Goal: Task Accomplishment & Management: Manage account settings

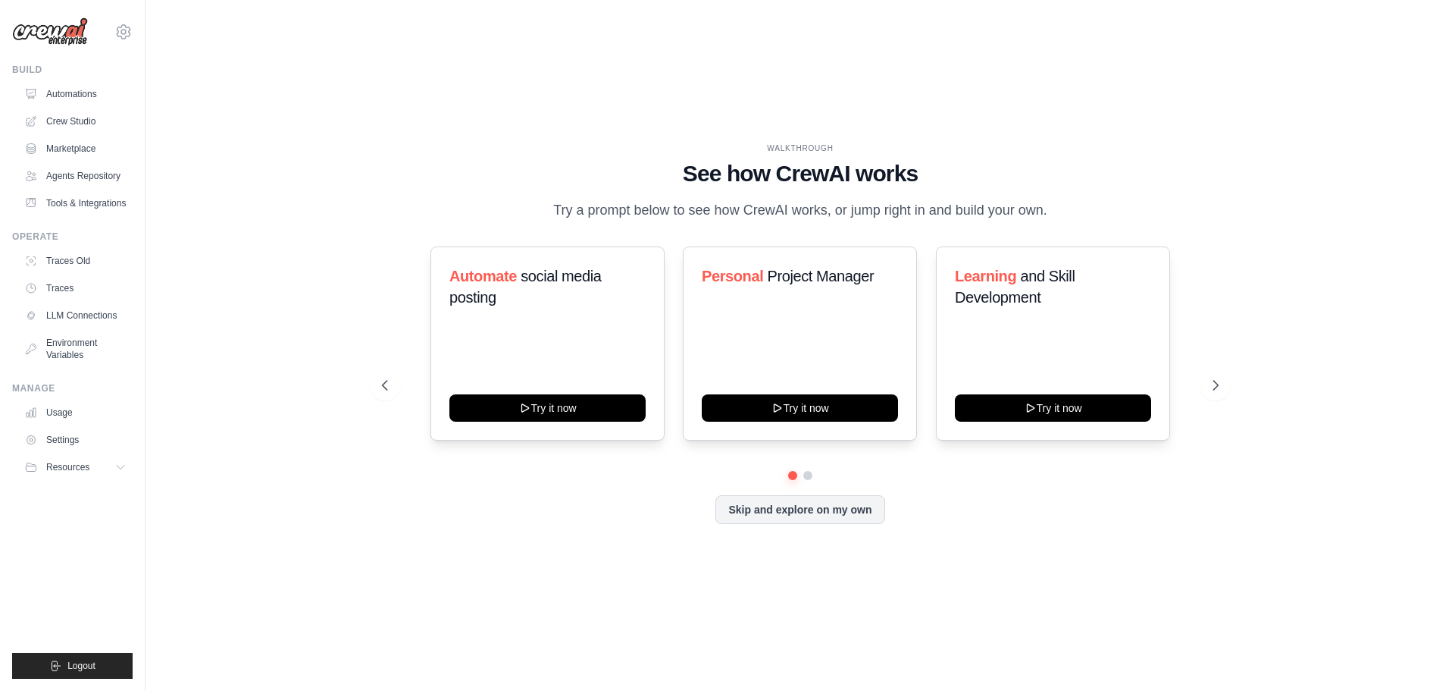
click at [90, 134] on ul "Automations Crew Studio Marketplace Agents Repository Tools & Integrations" at bounding box center [75, 148] width 114 height 133
click at [84, 120] on link "Crew Studio" at bounding box center [77, 121] width 114 height 24
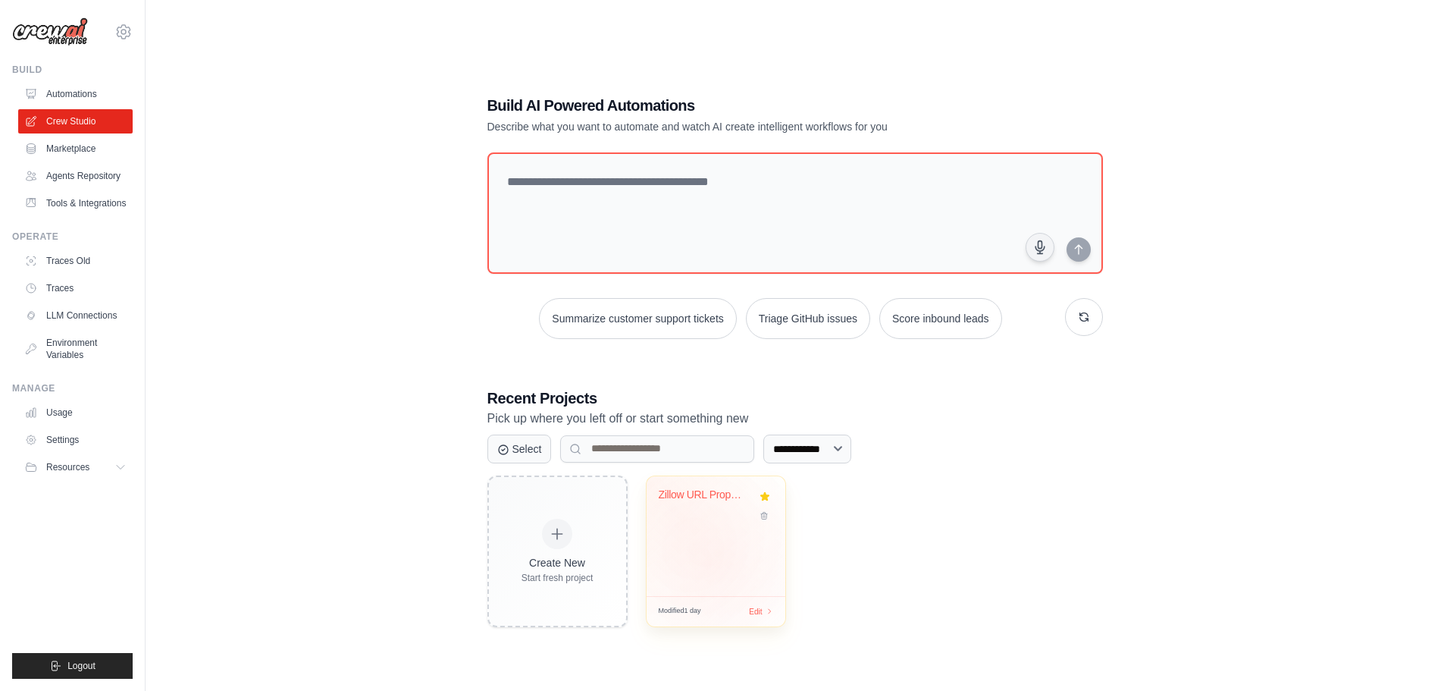
click at [717, 549] on div "Zillow URL Property Investment Anal..." at bounding box center [716, 536] width 139 height 120
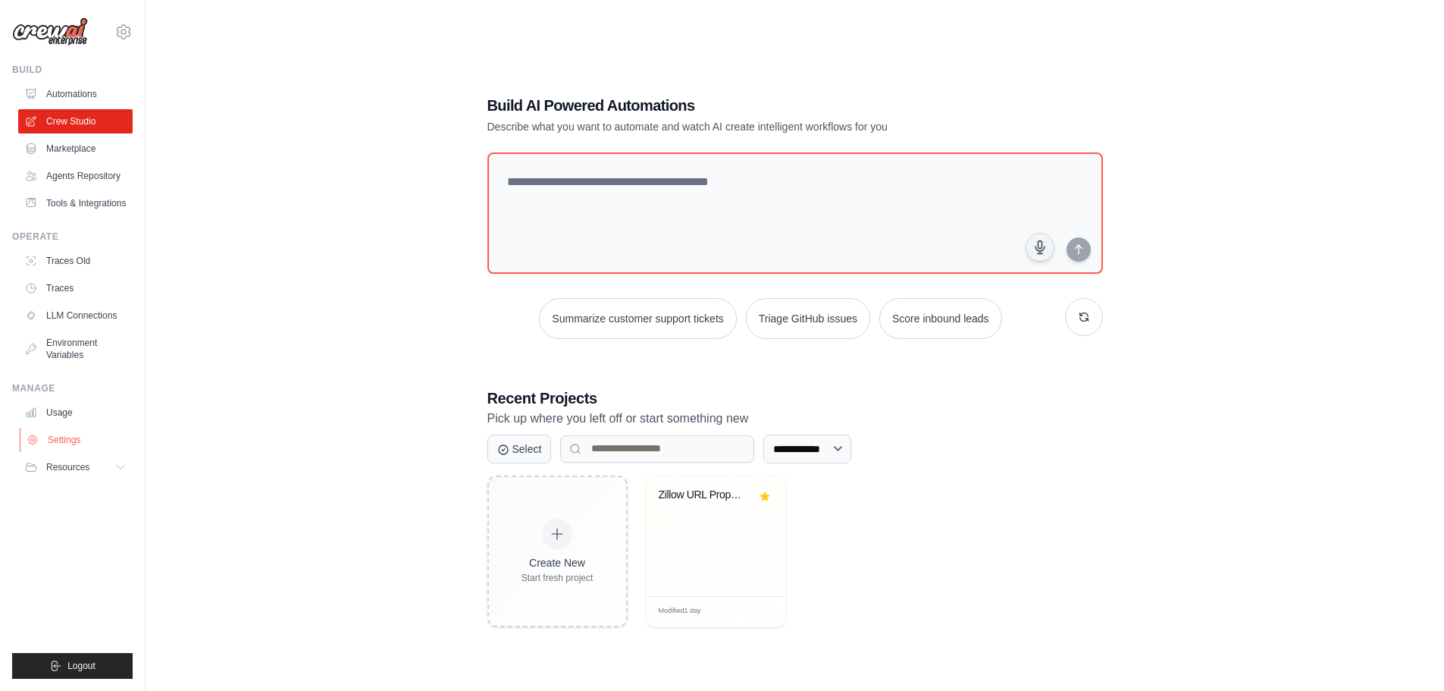
click at [76, 437] on link "Settings" at bounding box center [77, 439] width 114 height 24
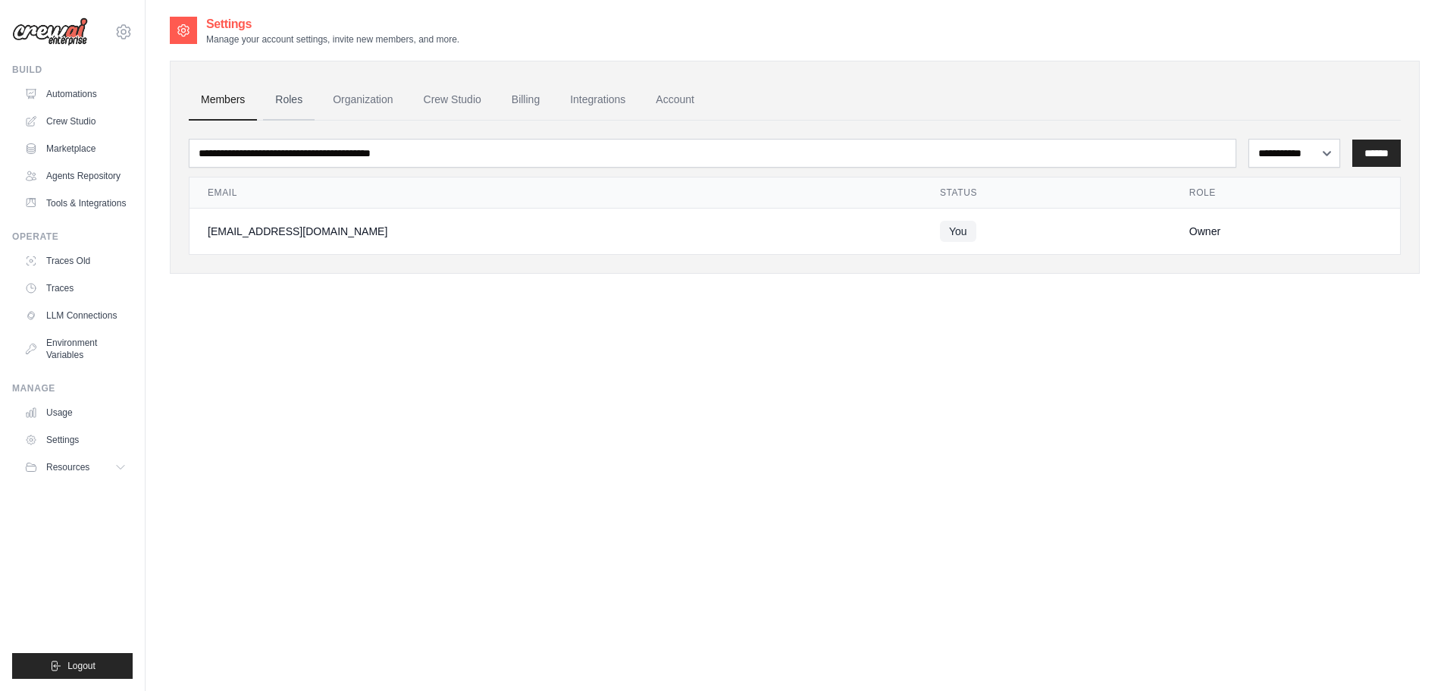
click at [304, 93] on link "Roles" at bounding box center [289, 100] width 52 height 41
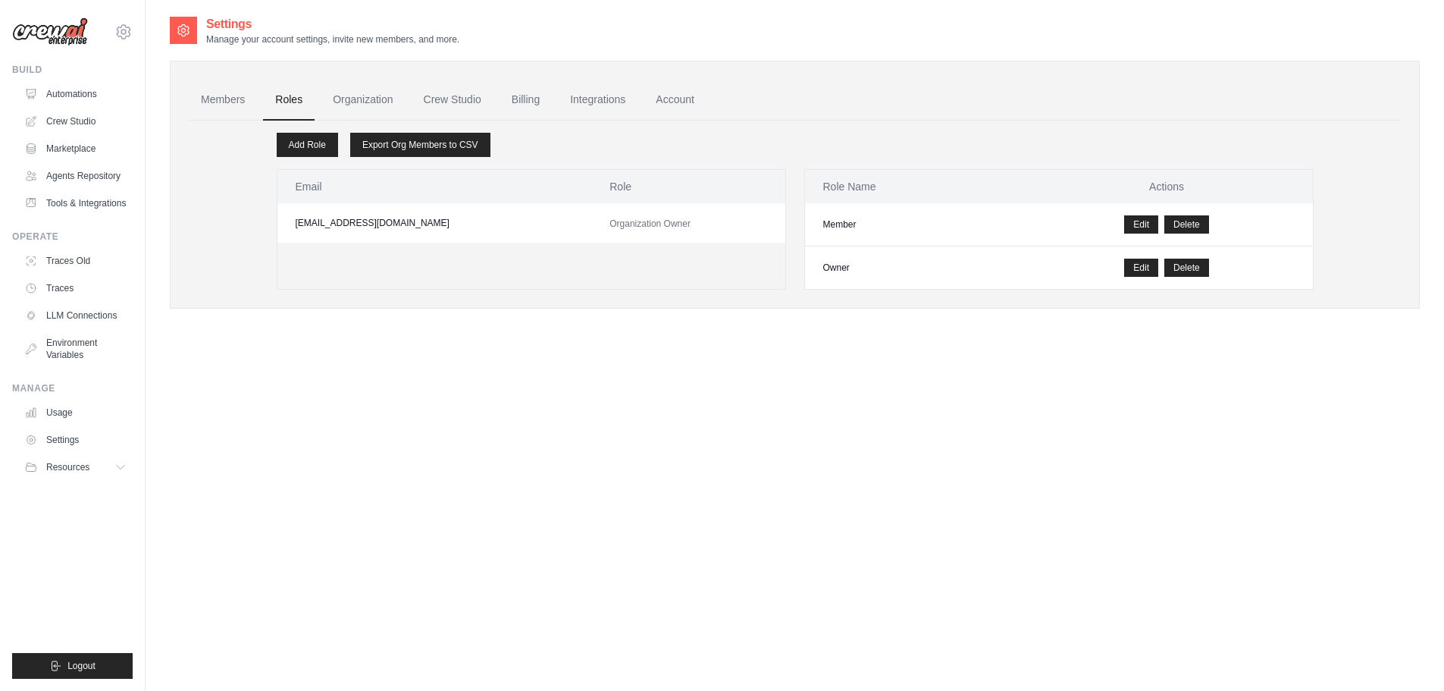
click at [371, 96] on link "Organization" at bounding box center [363, 100] width 84 height 41
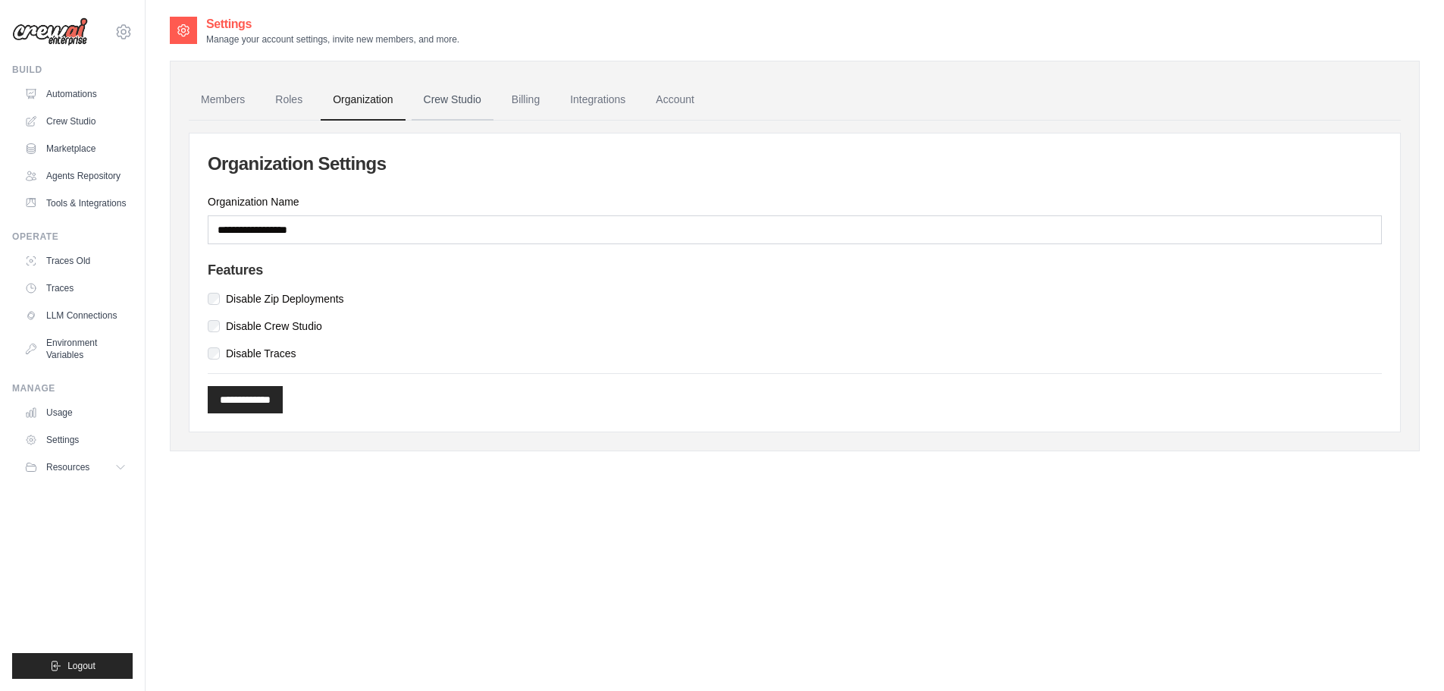
click at [442, 96] on link "Crew Studio" at bounding box center [453, 100] width 82 height 41
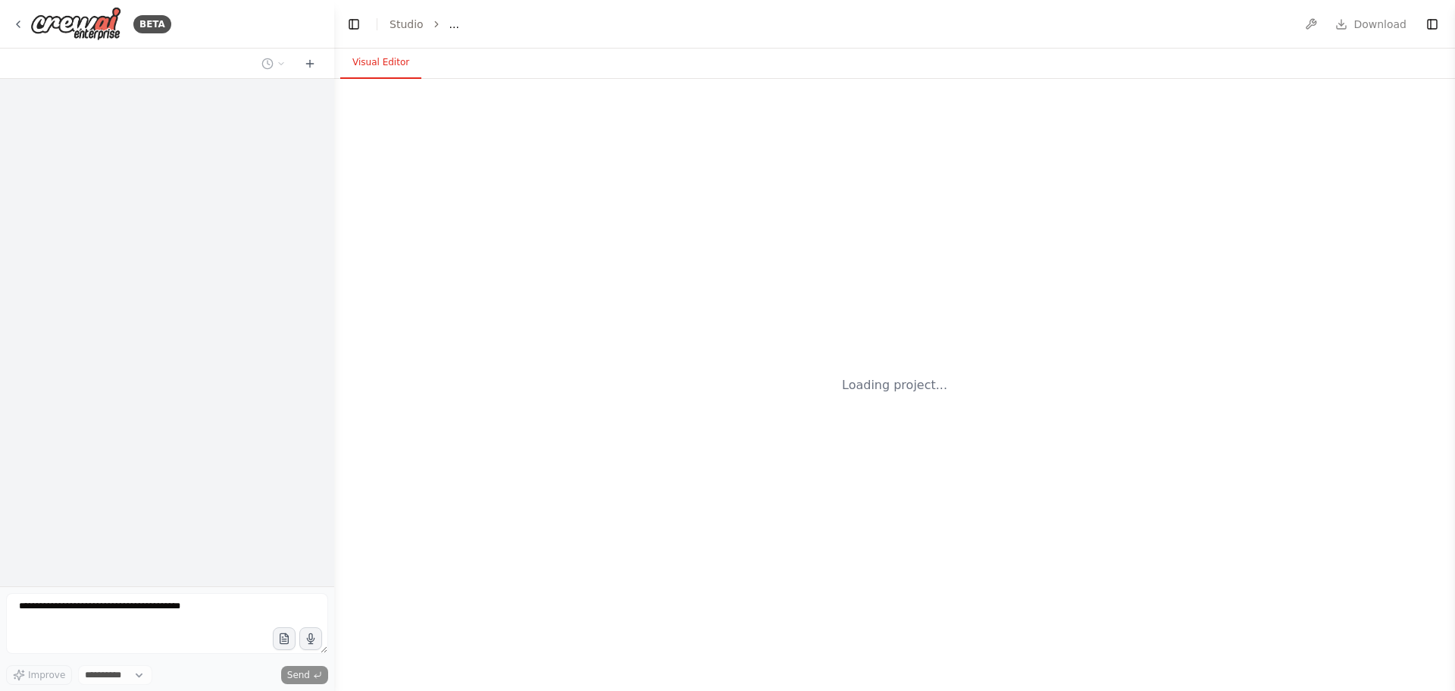
select select "****"
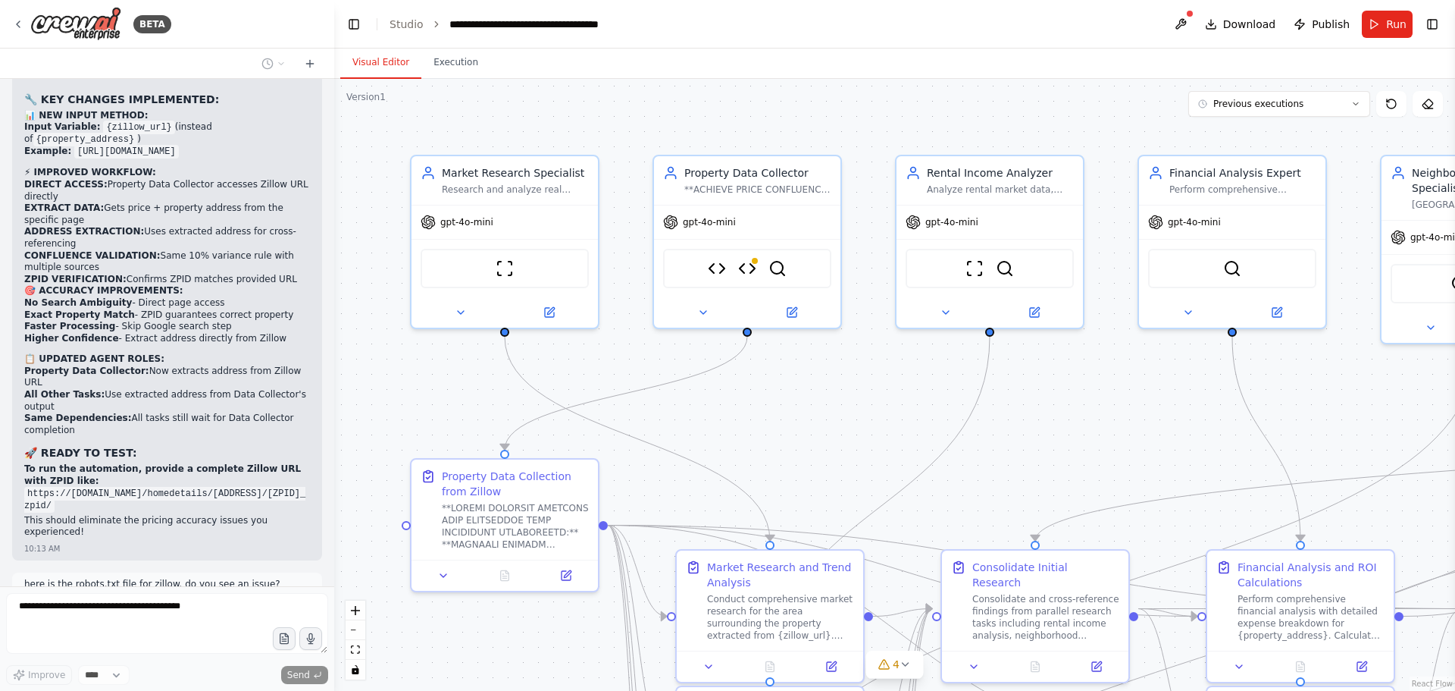
scroll to position [106135, 0]
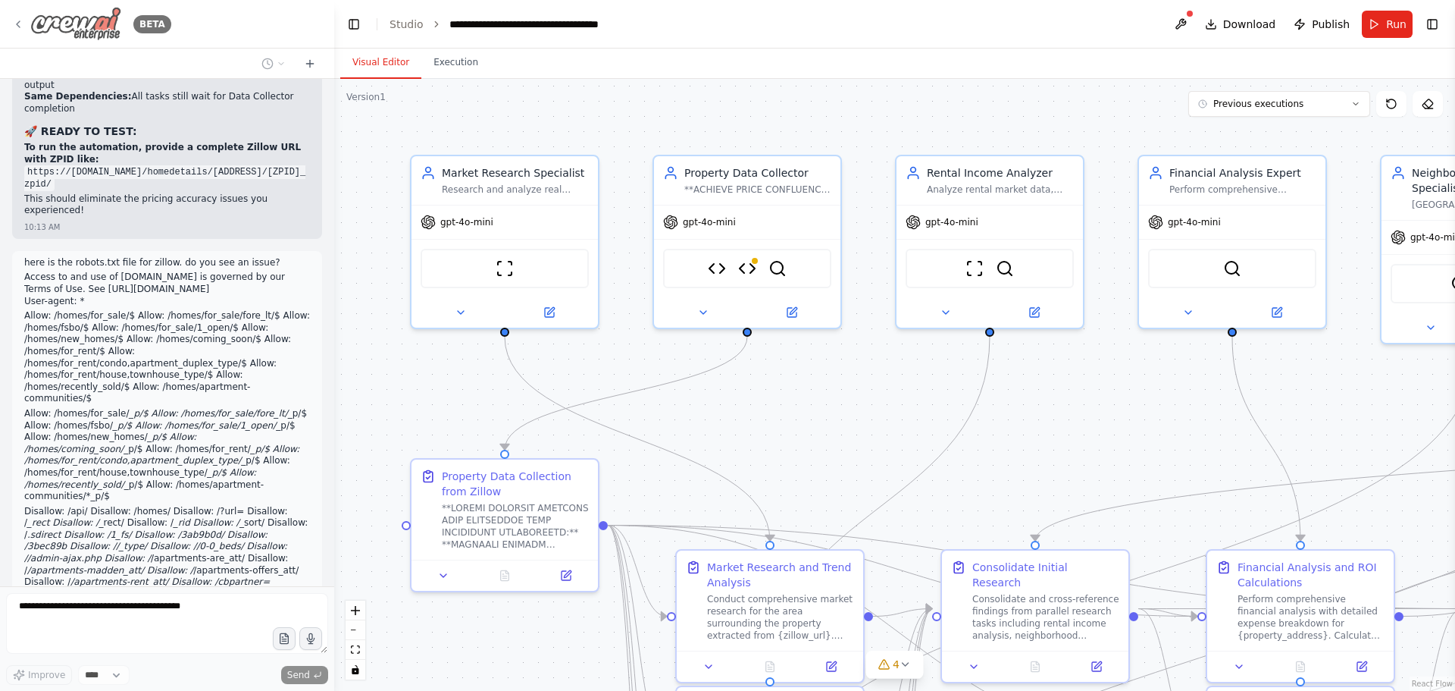
click at [17, 21] on icon at bounding box center [18, 24] width 12 height 12
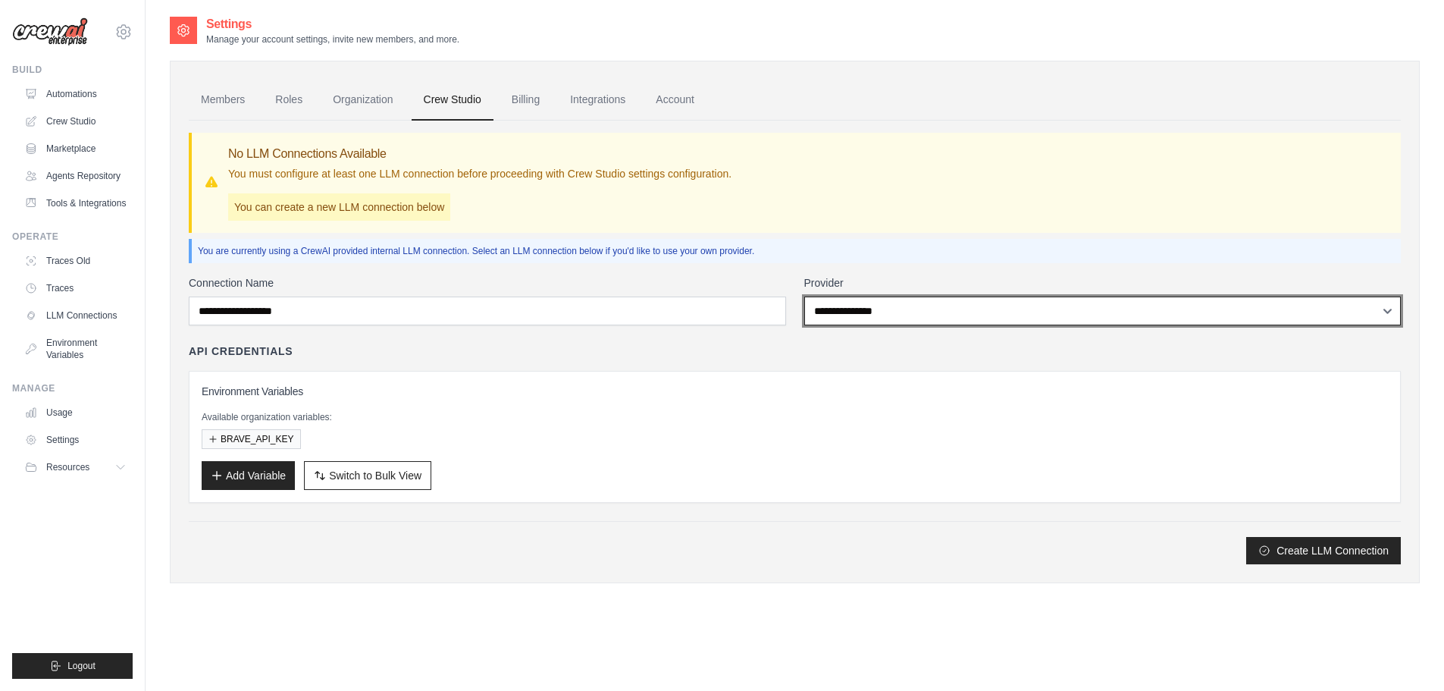
click at [929, 310] on select "**********" at bounding box center [1102, 310] width 597 height 29
select select "*********"
click at [804, 296] on select "**********" at bounding box center [1102, 310] width 597 height 29
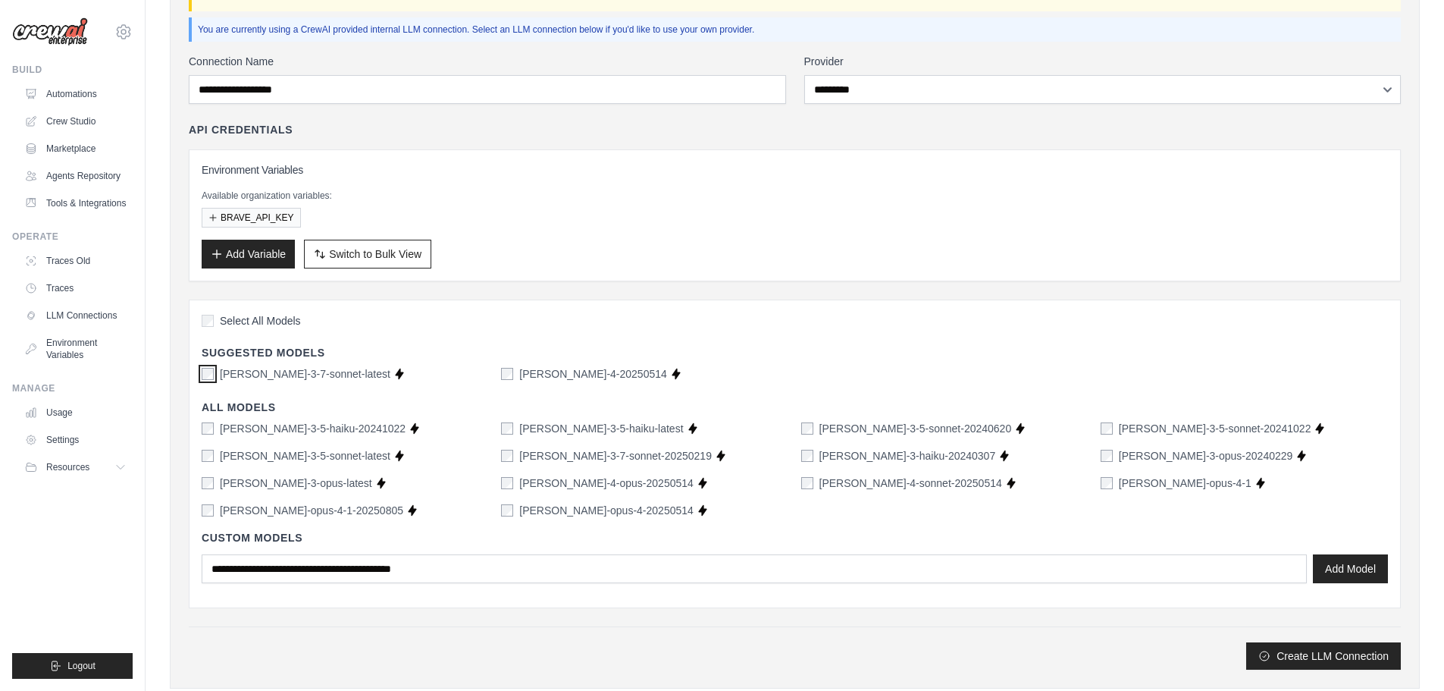
scroll to position [258, 0]
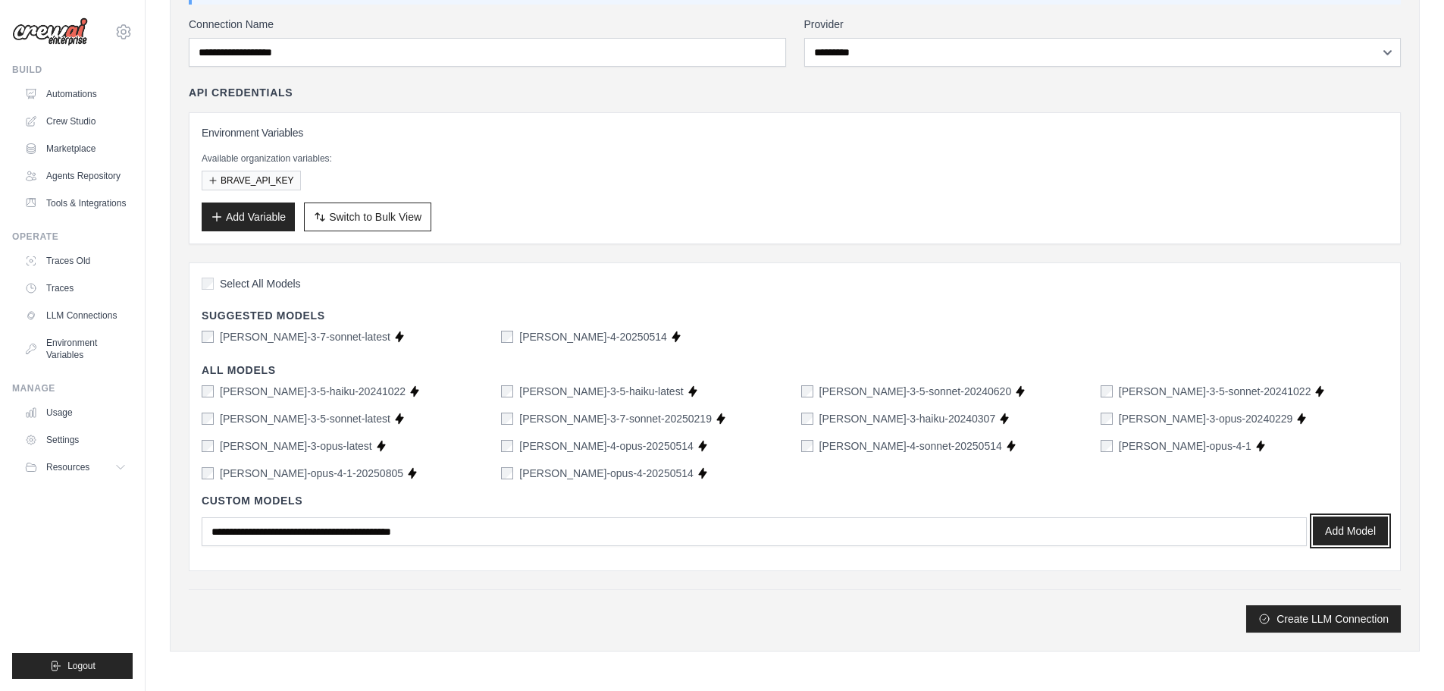
click at [1344, 531] on button "Add Model" at bounding box center [1350, 530] width 75 height 29
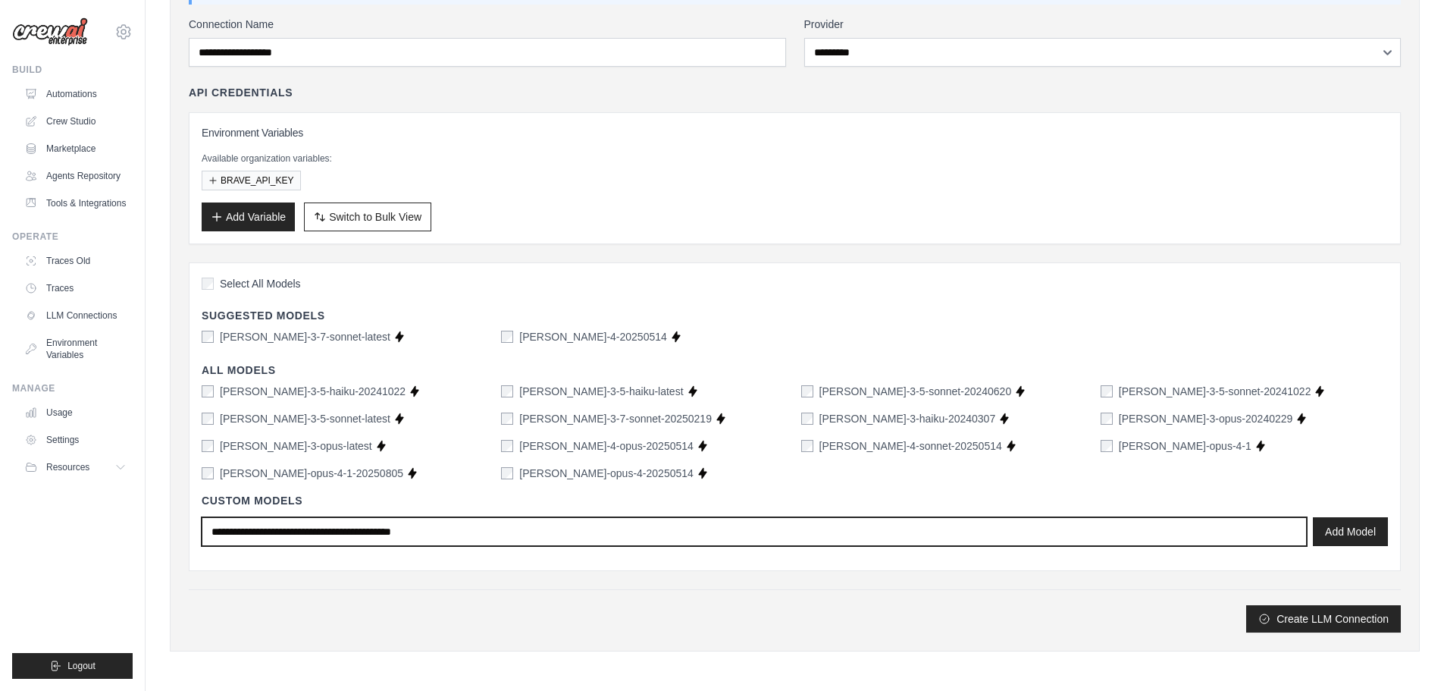
click at [261, 534] on input "text" at bounding box center [754, 531] width 1105 height 29
type input "**********"
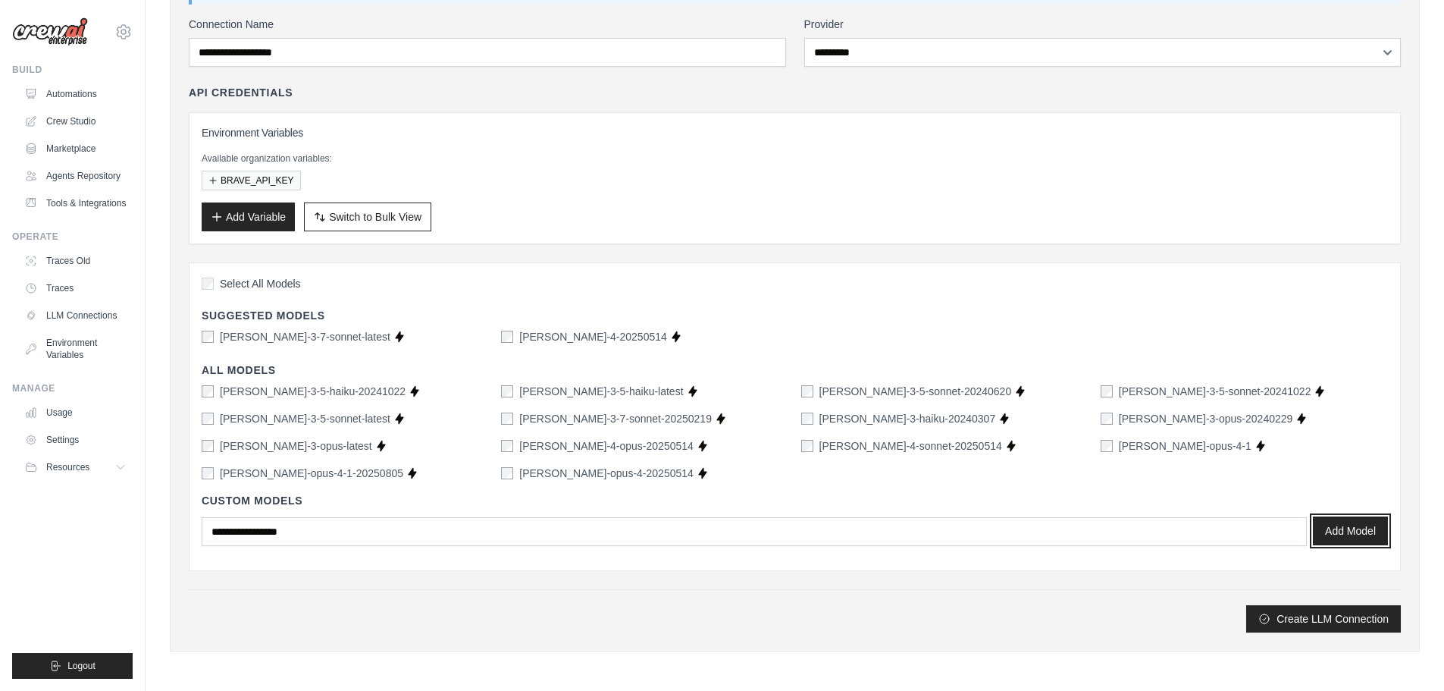
click at [1348, 535] on button "Add Model" at bounding box center [1350, 530] width 75 height 29
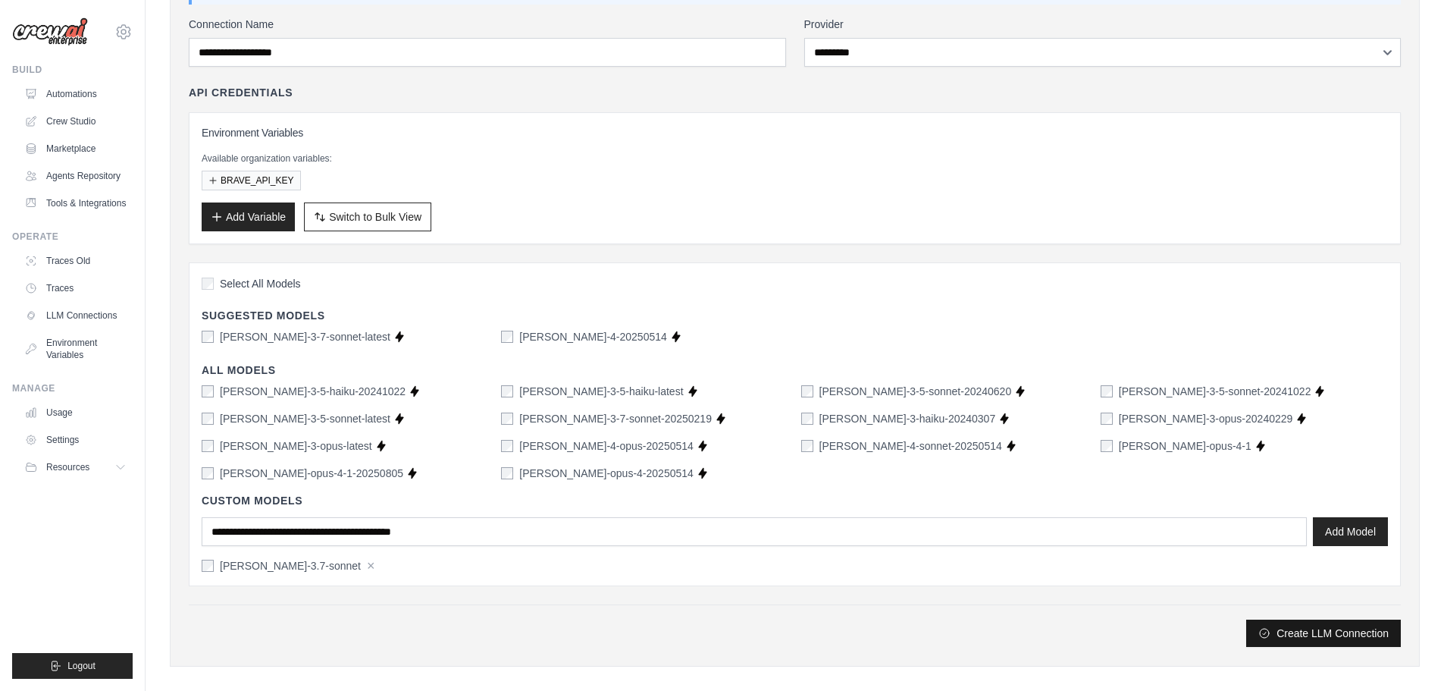
click at [1267, 632] on icon "submit" at bounding box center [1264, 633] width 12 height 12
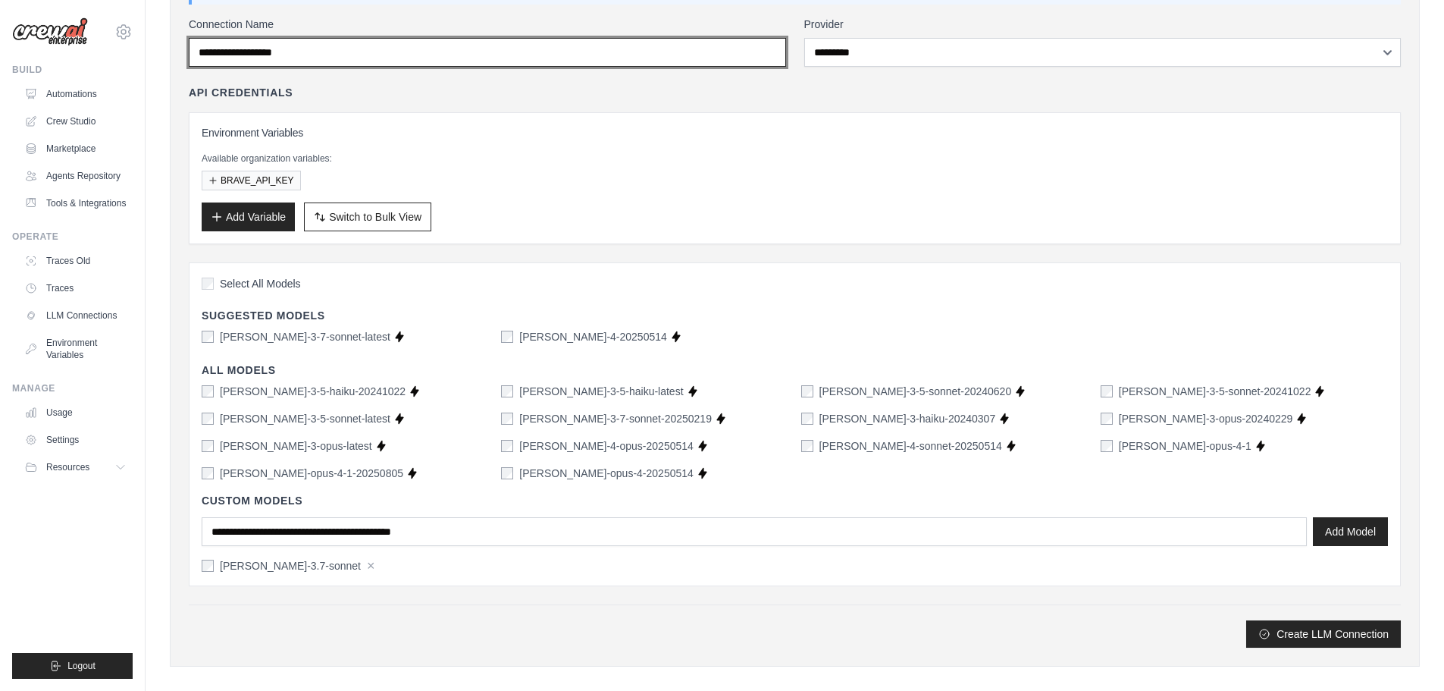
click at [333, 55] on input "Connection Name" at bounding box center [487, 52] width 597 height 29
type input "******"
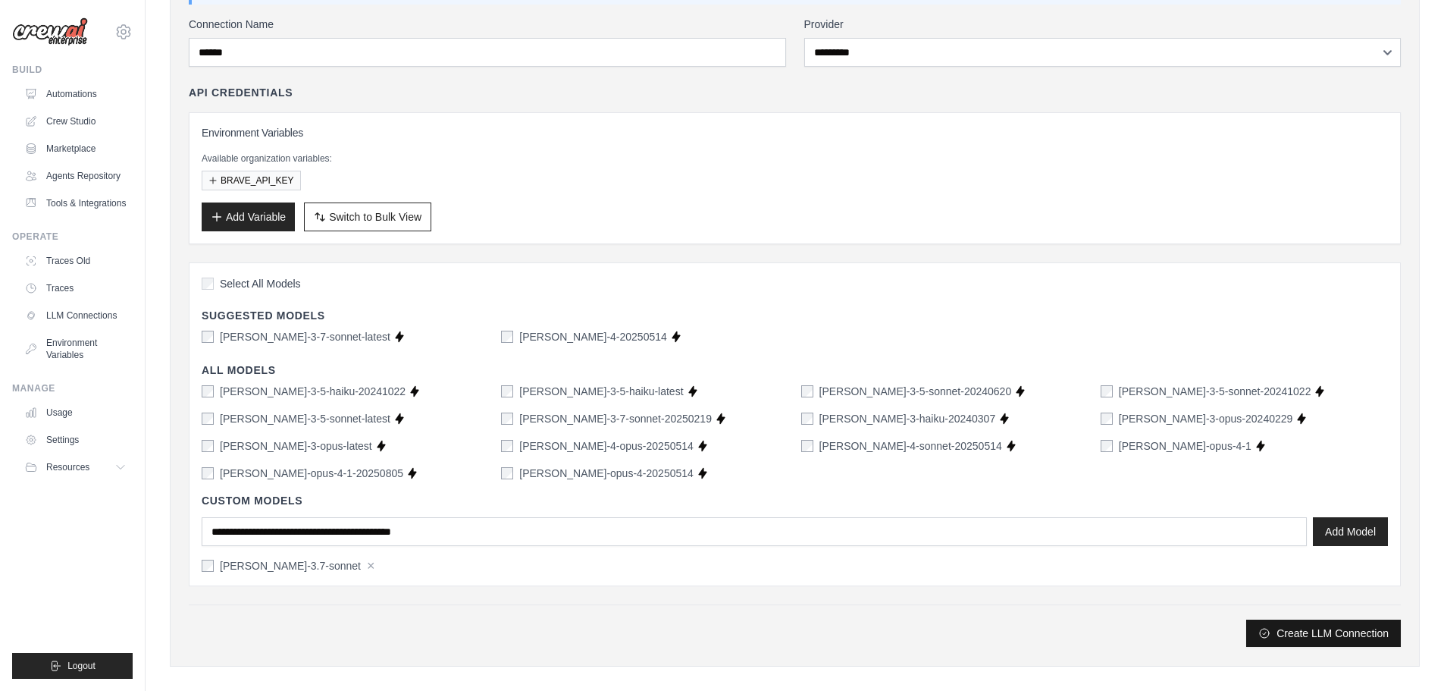
click at [1279, 628] on button "Create LLM Connection" at bounding box center [1323, 632] width 155 height 27
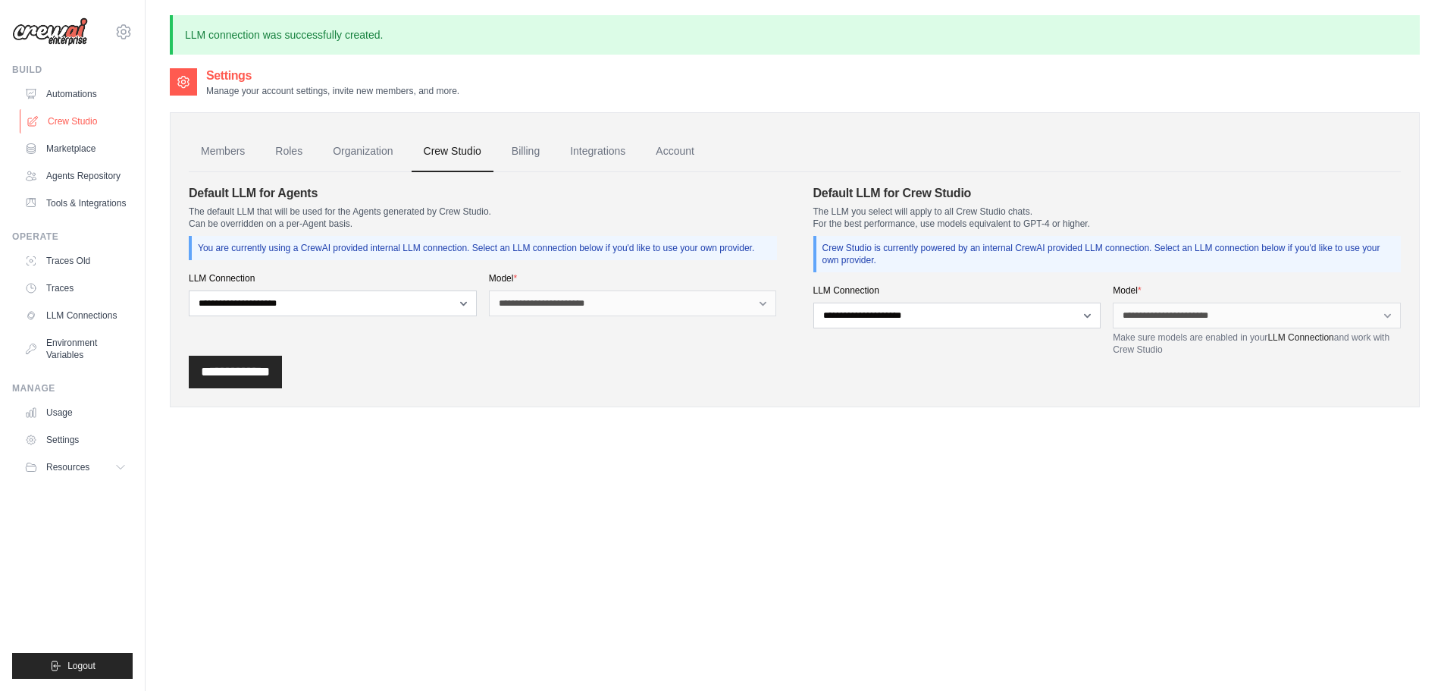
click at [73, 121] on link "Crew Studio" at bounding box center [77, 121] width 114 height 24
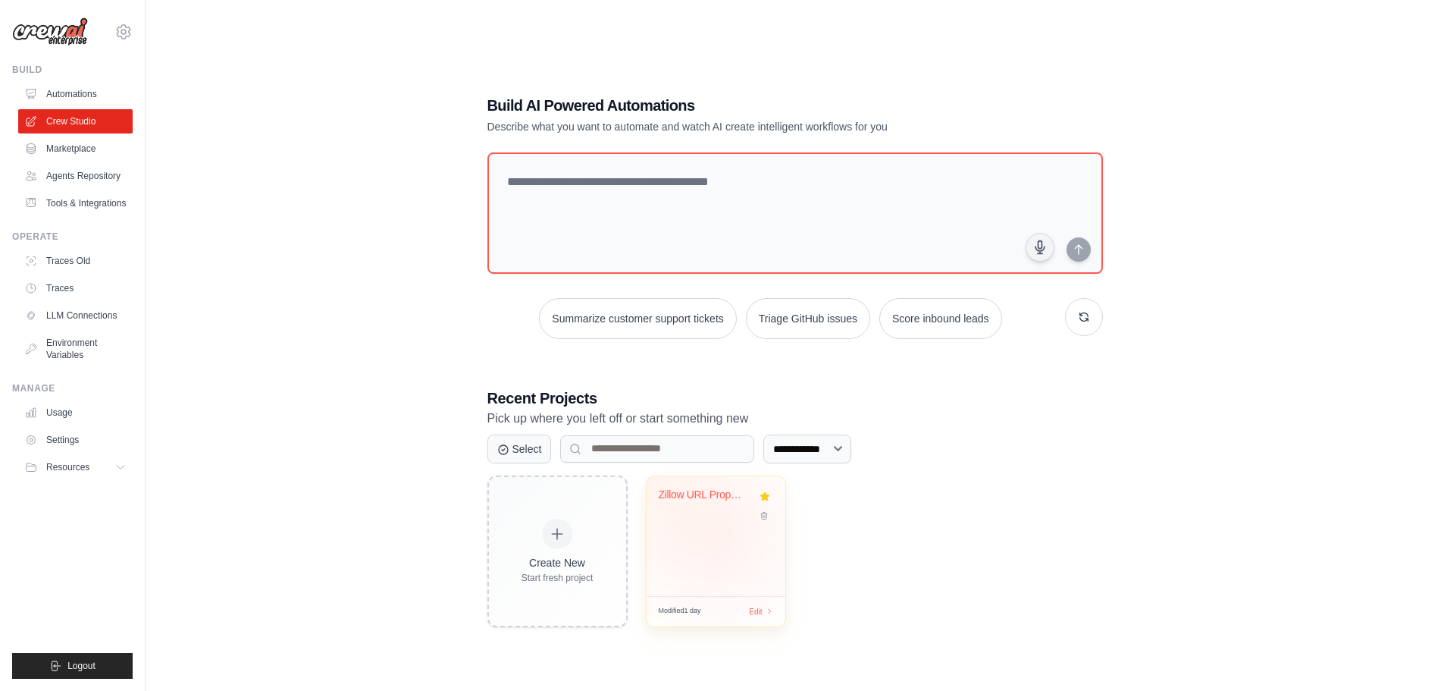
click at [731, 533] on div "Zillow URL Property Investment Anal..." at bounding box center [716, 536] width 139 height 120
click at [62, 434] on link "Settings" at bounding box center [77, 439] width 114 height 24
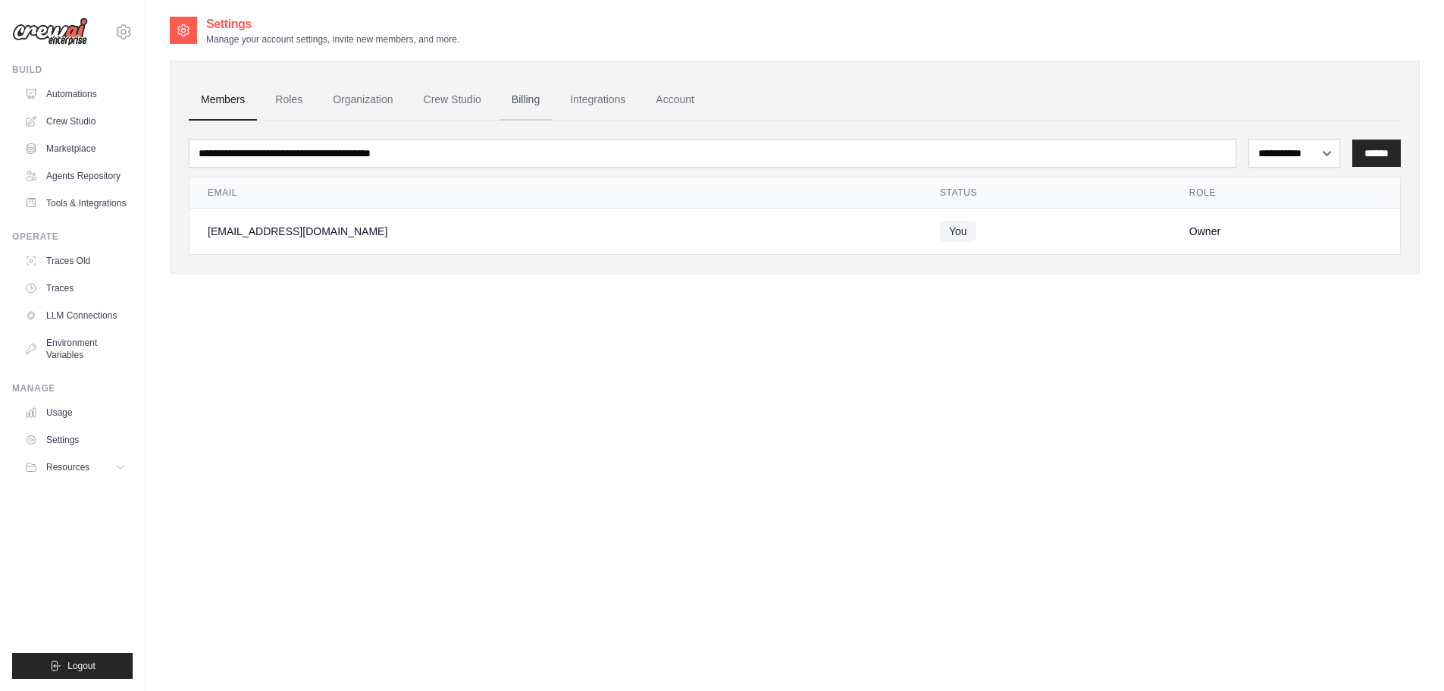
click at [523, 97] on link "Billing" at bounding box center [526, 100] width 52 height 41
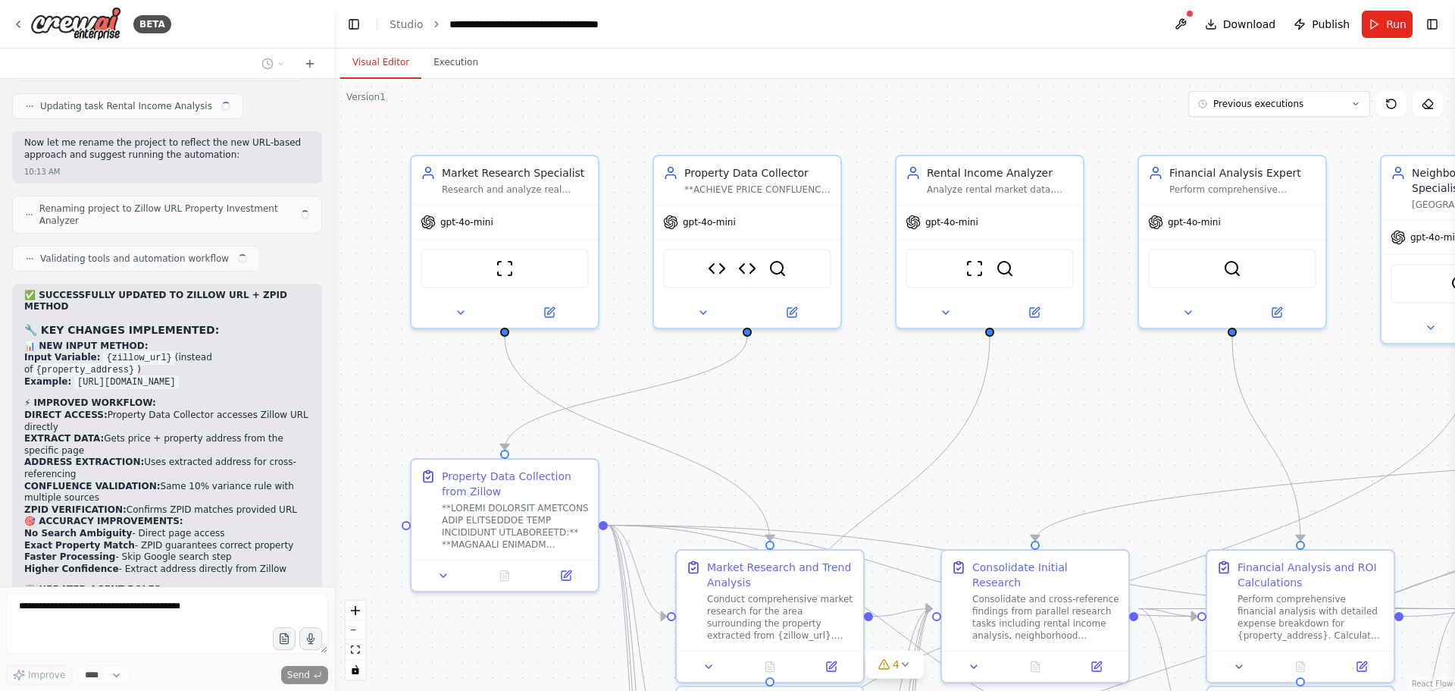
scroll to position [106135, 0]
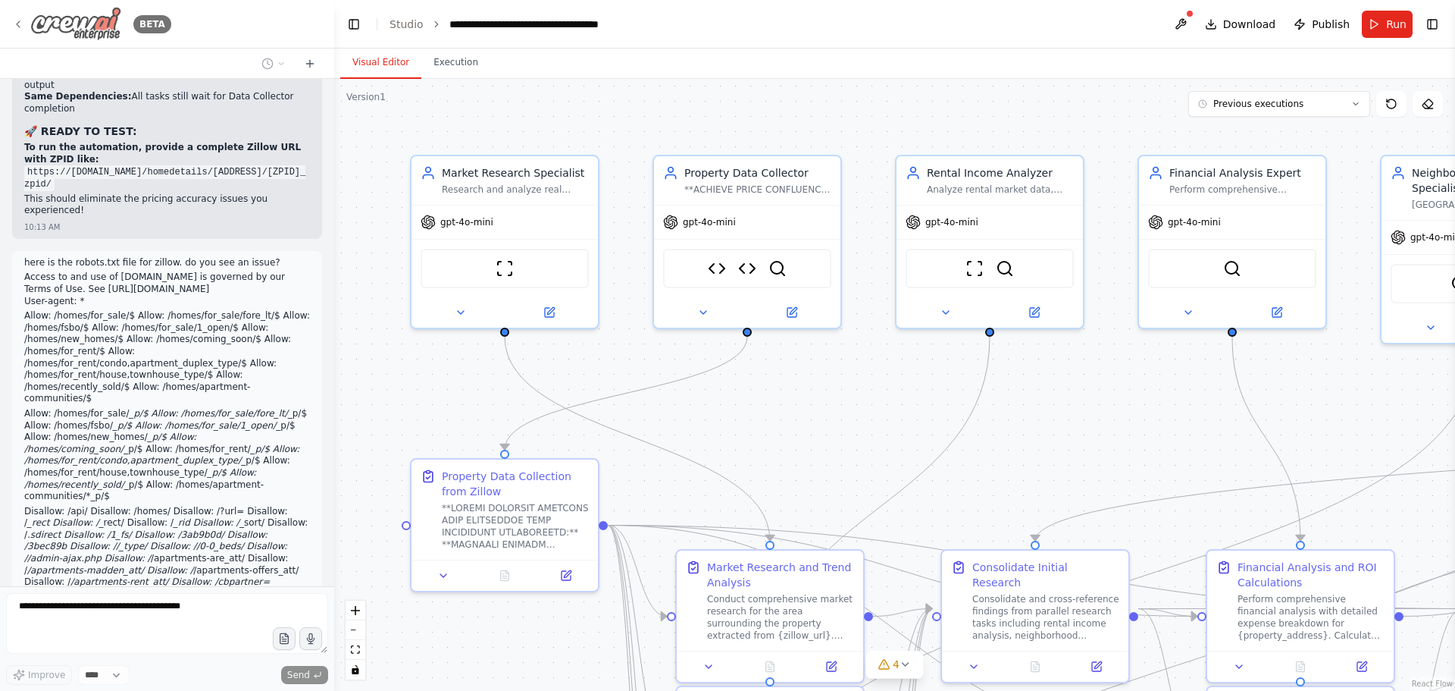
click at [66, 29] on img at bounding box center [75, 24] width 91 height 34
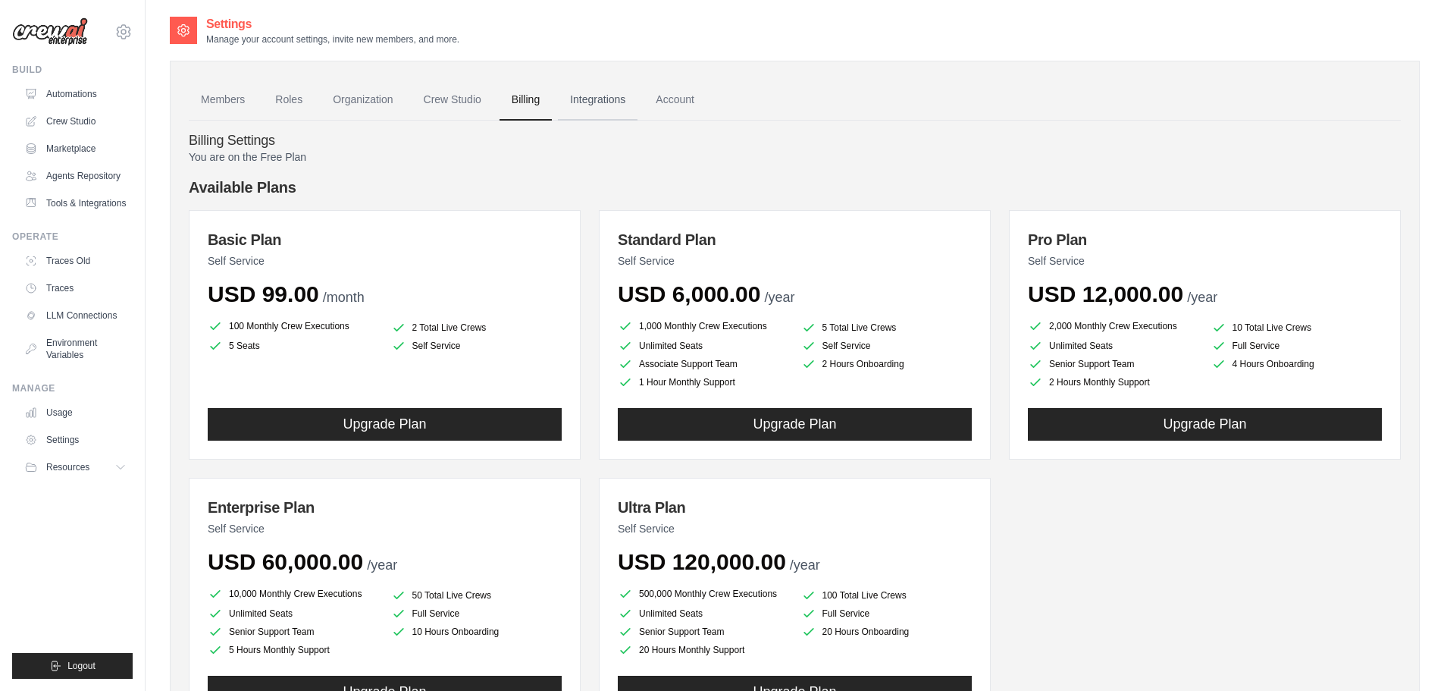
click at [576, 99] on link "Integrations" at bounding box center [598, 100] width 80 height 41
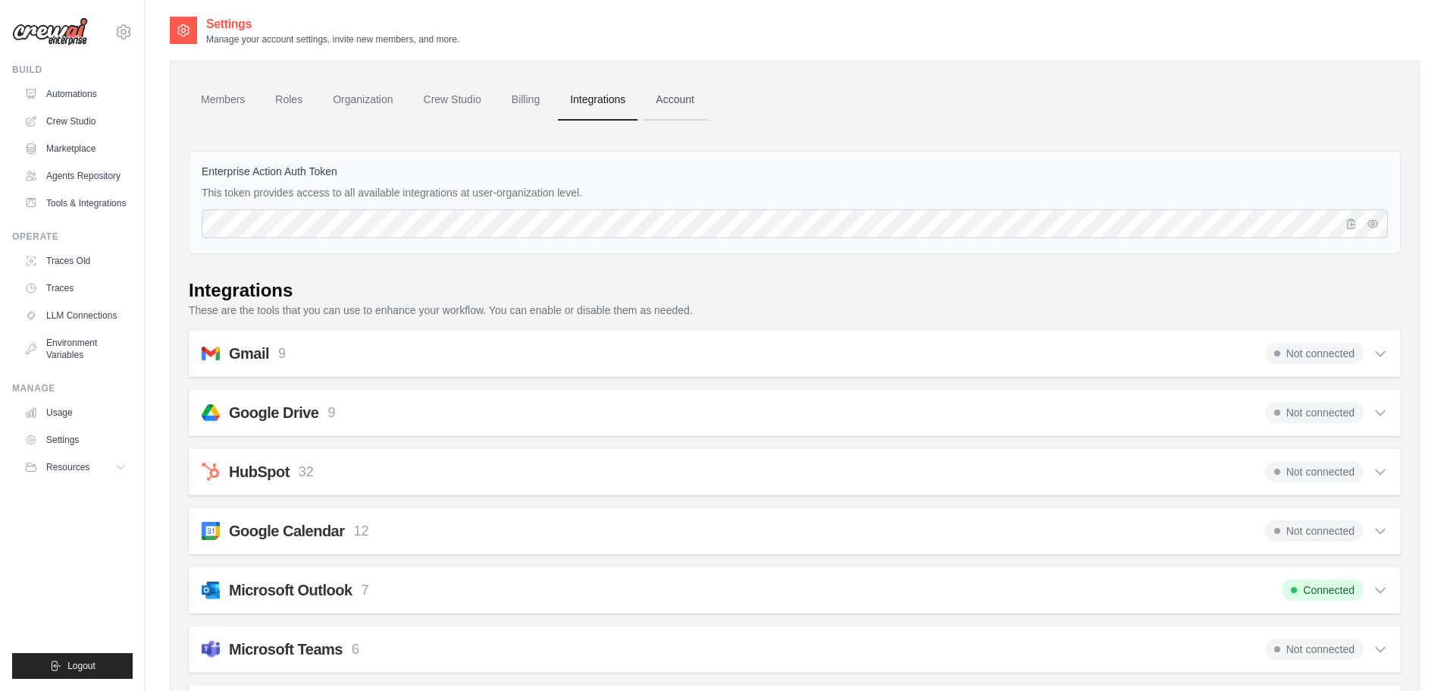
click at [671, 99] on link "Account" at bounding box center [675, 100] width 63 height 41
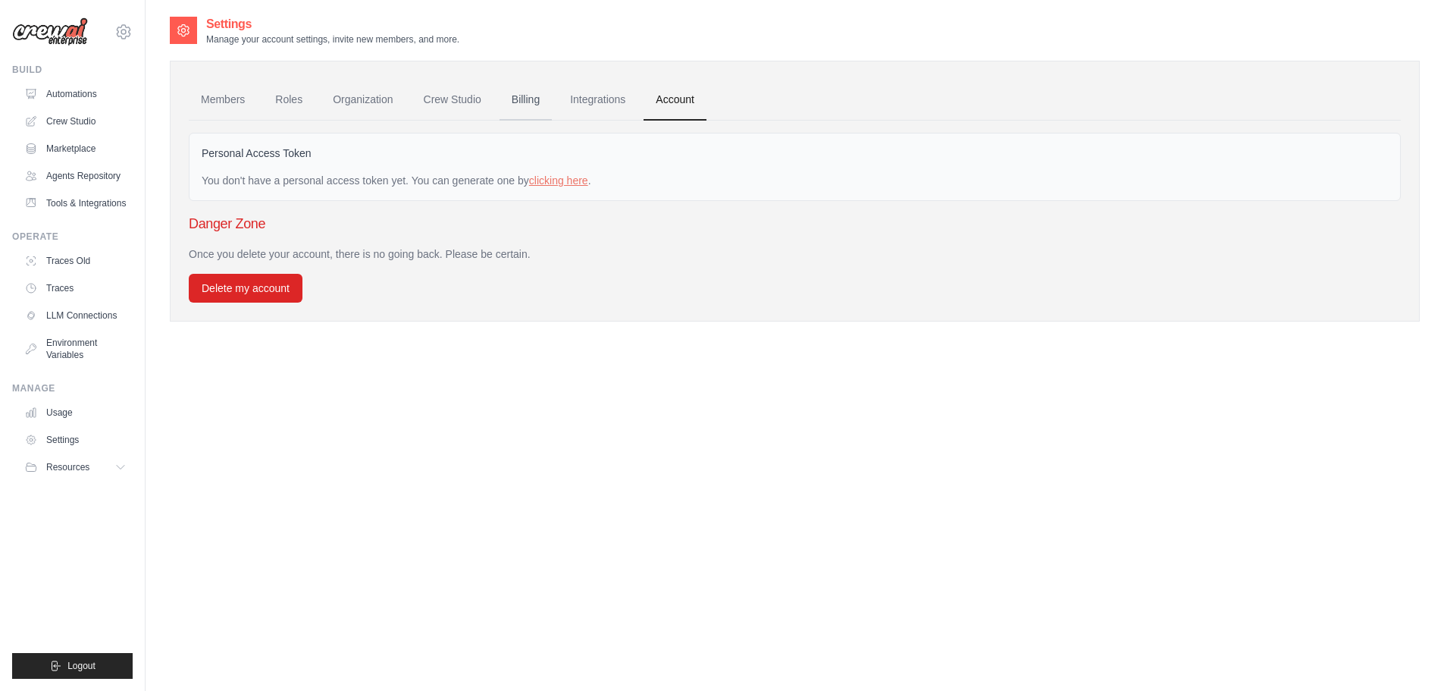
click at [515, 101] on link "Billing" at bounding box center [526, 100] width 52 height 41
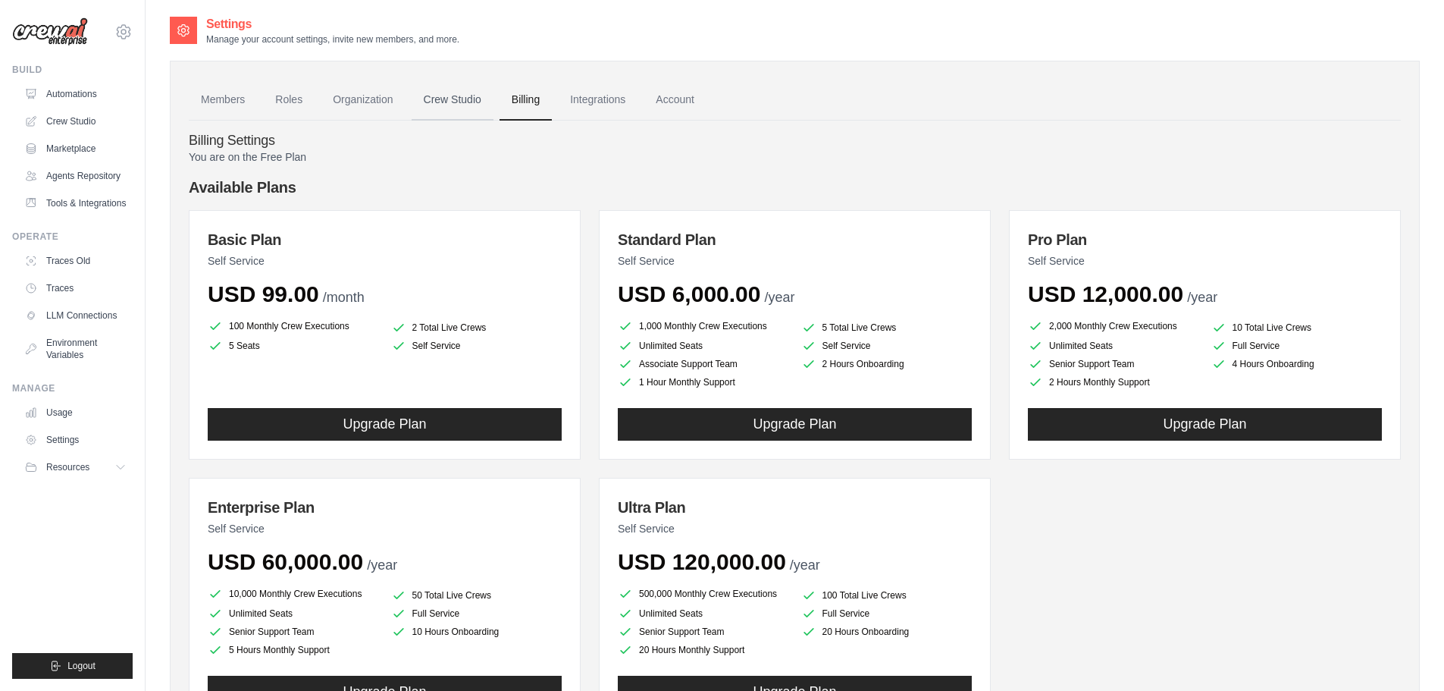
click at [456, 101] on link "Crew Studio" at bounding box center [453, 100] width 82 height 41
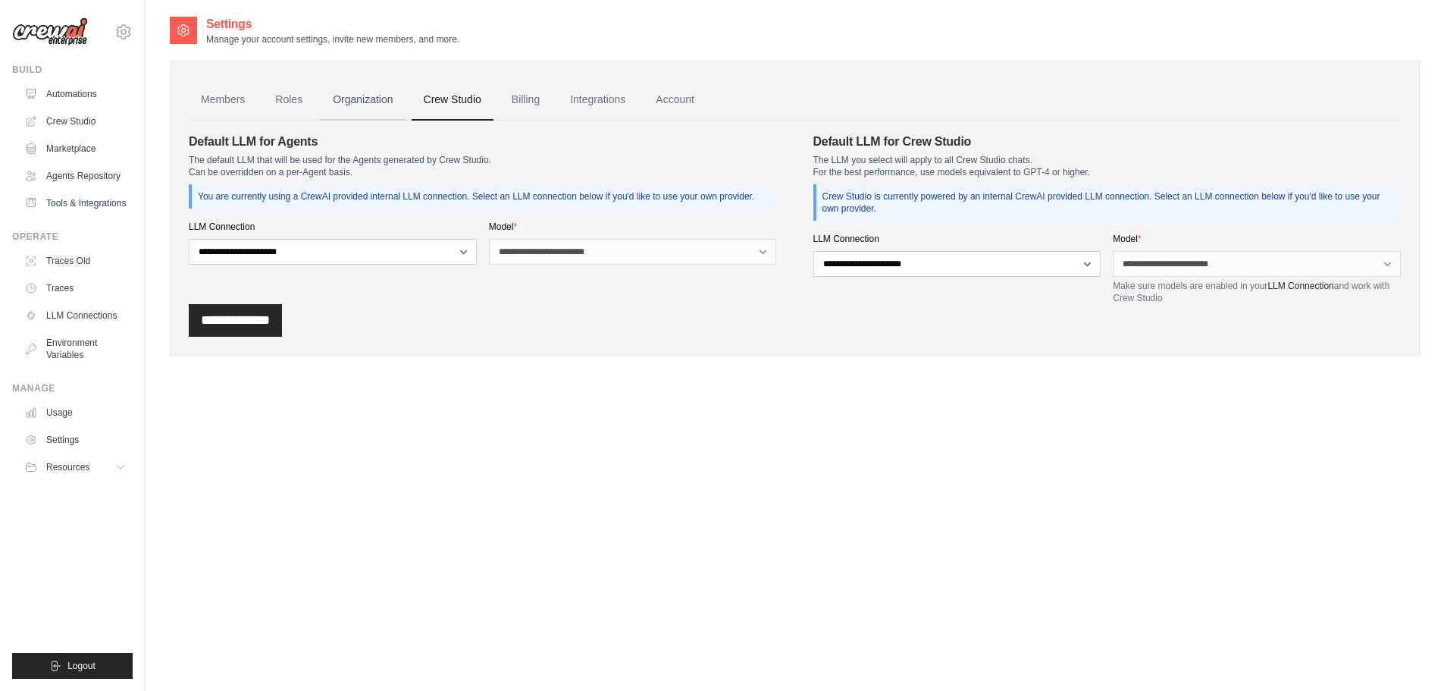
click at [393, 100] on link "Organization" at bounding box center [363, 100] width 84 height 41
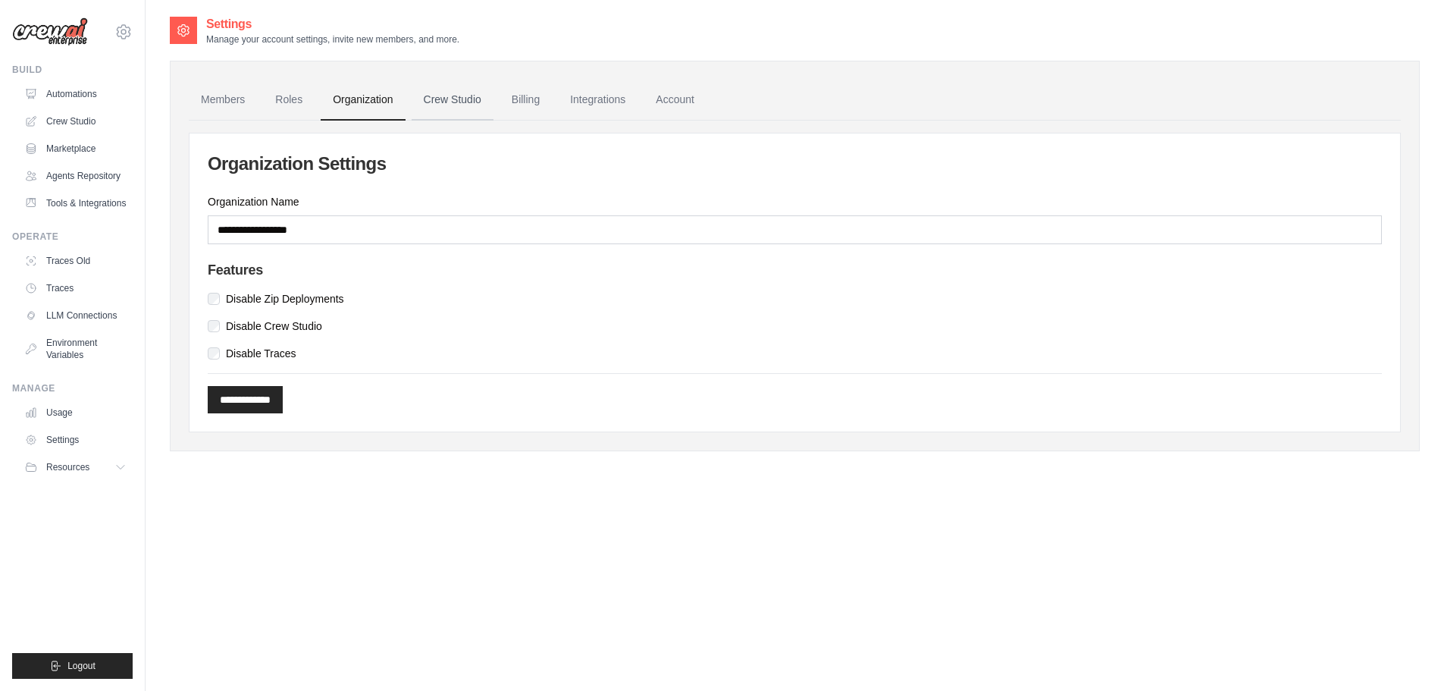
click at [469, 100] on link "Crew Studio" at bounding box center [453, 100] width 82 height 41
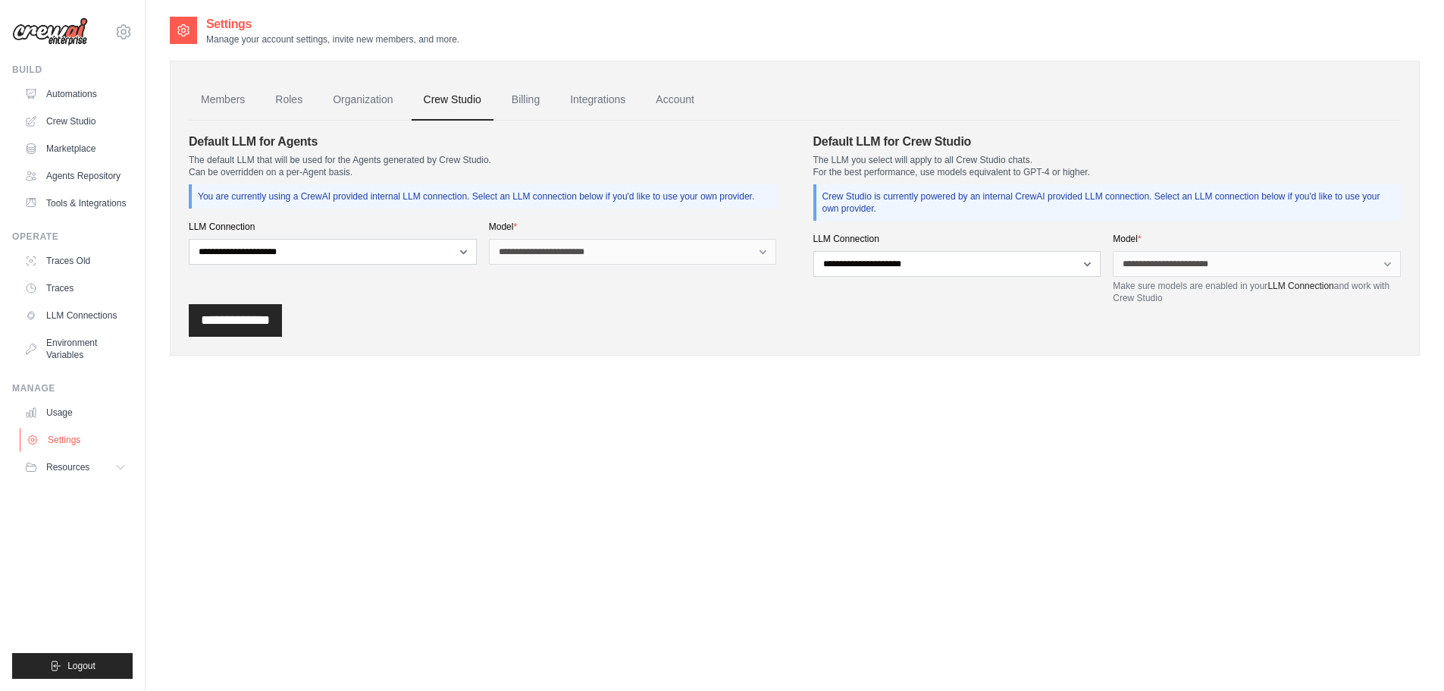
click at [67, 437] on link "Settings" at bounding box center [77, 439] width 114 height 24
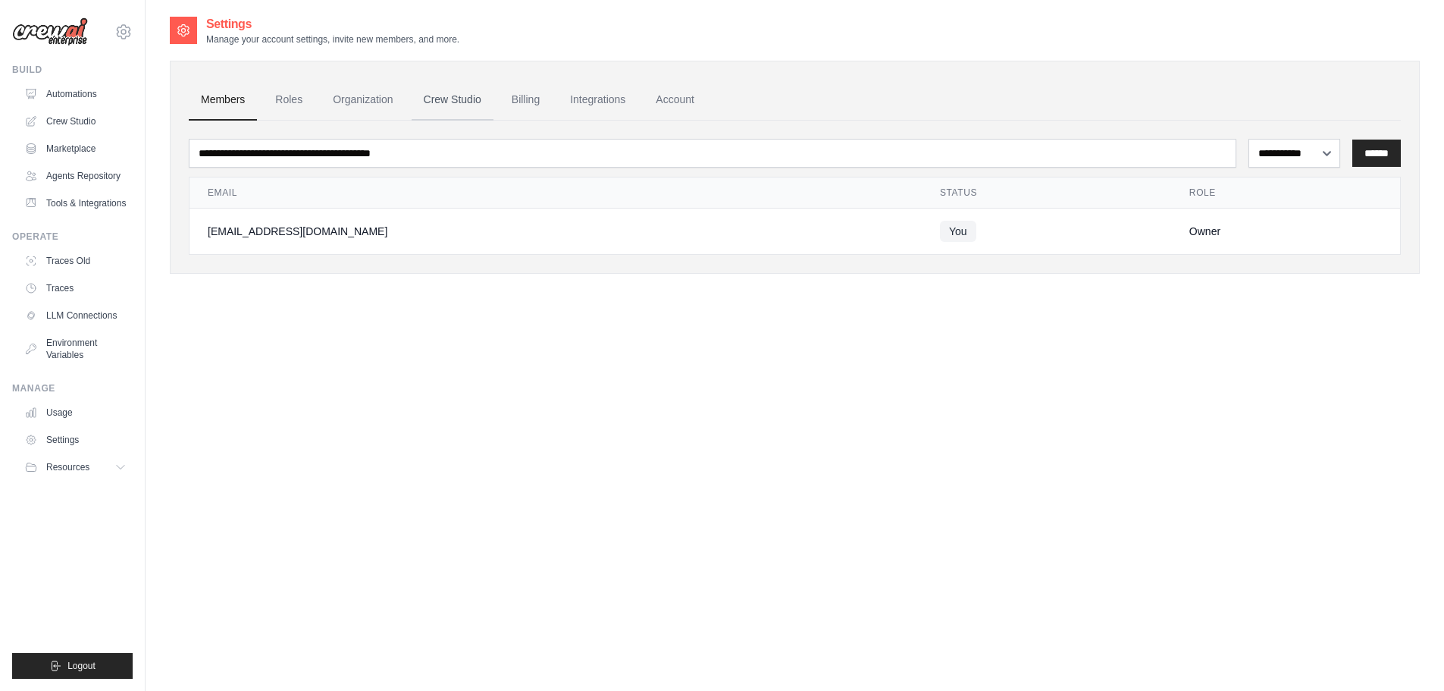
click at [457, 99] on link "Crew Studio" at bounding box center [453, 100] width 82 height 41
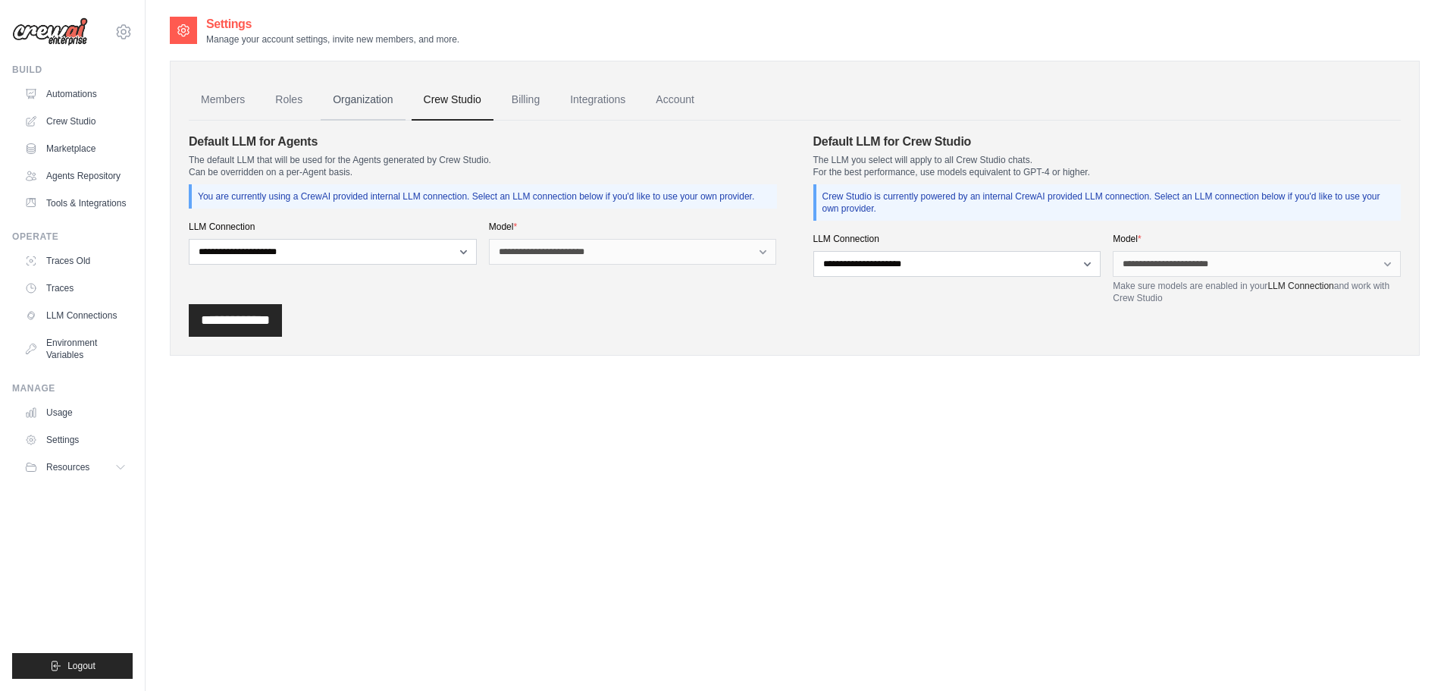
click at [370, 105] on link "Organization" at bounding box center [363, 100] width 84 height 41
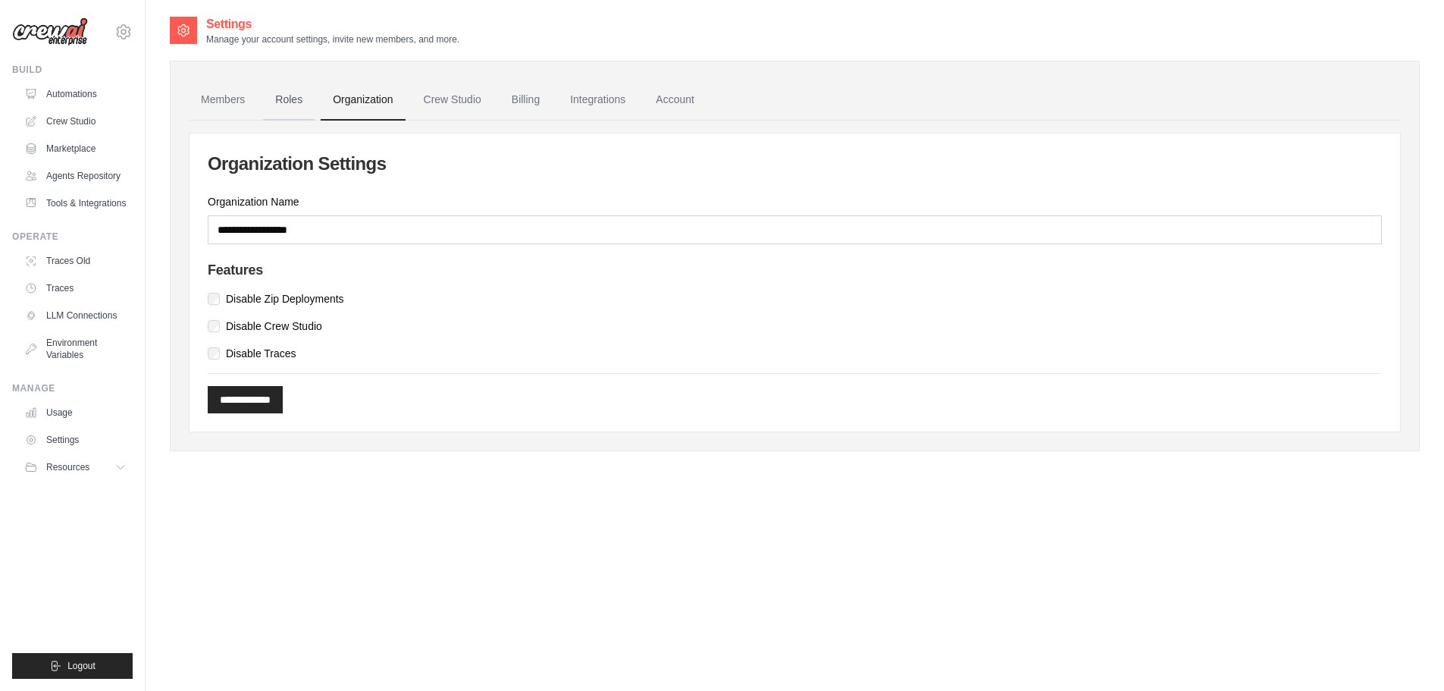
click at [285, 98] on link "Roles" at bounding box center [289, 100] width 52 height 41
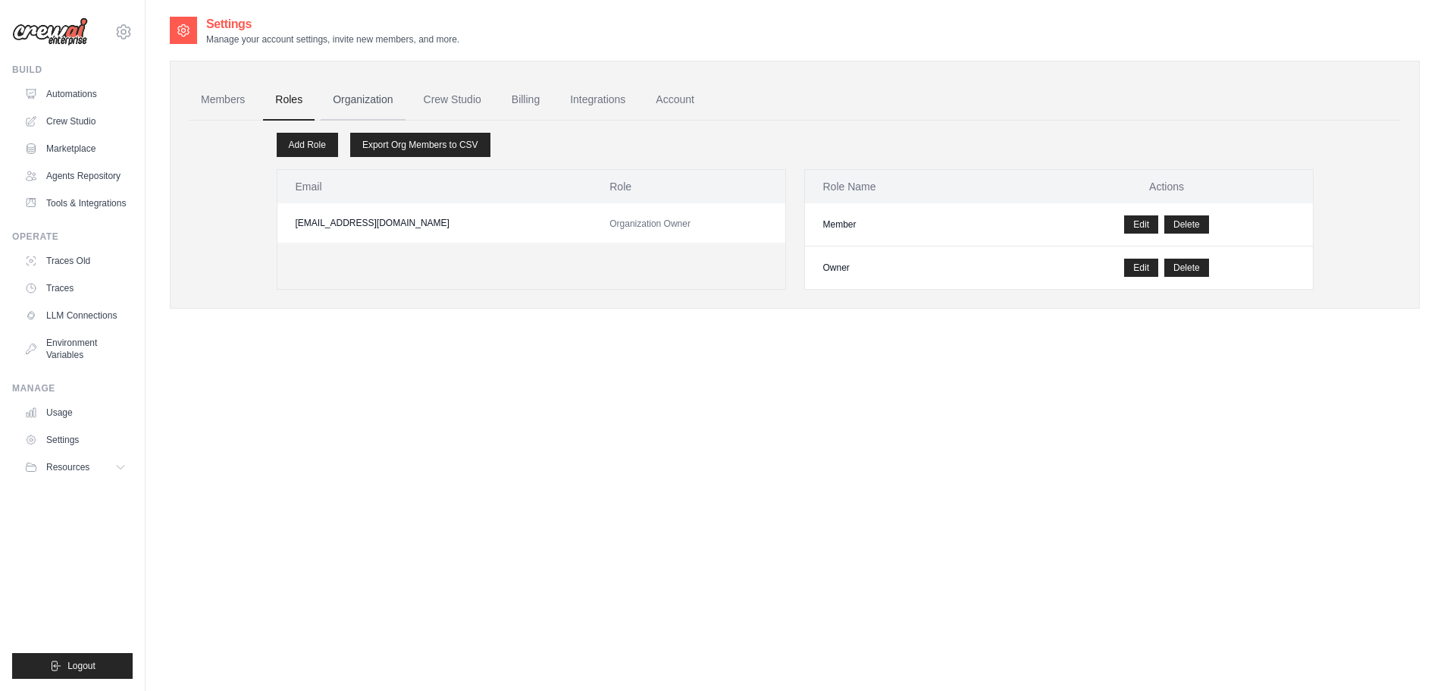
click at [321, 96] on link "Organization" at bounding box center [363, 100] width 84 height 41
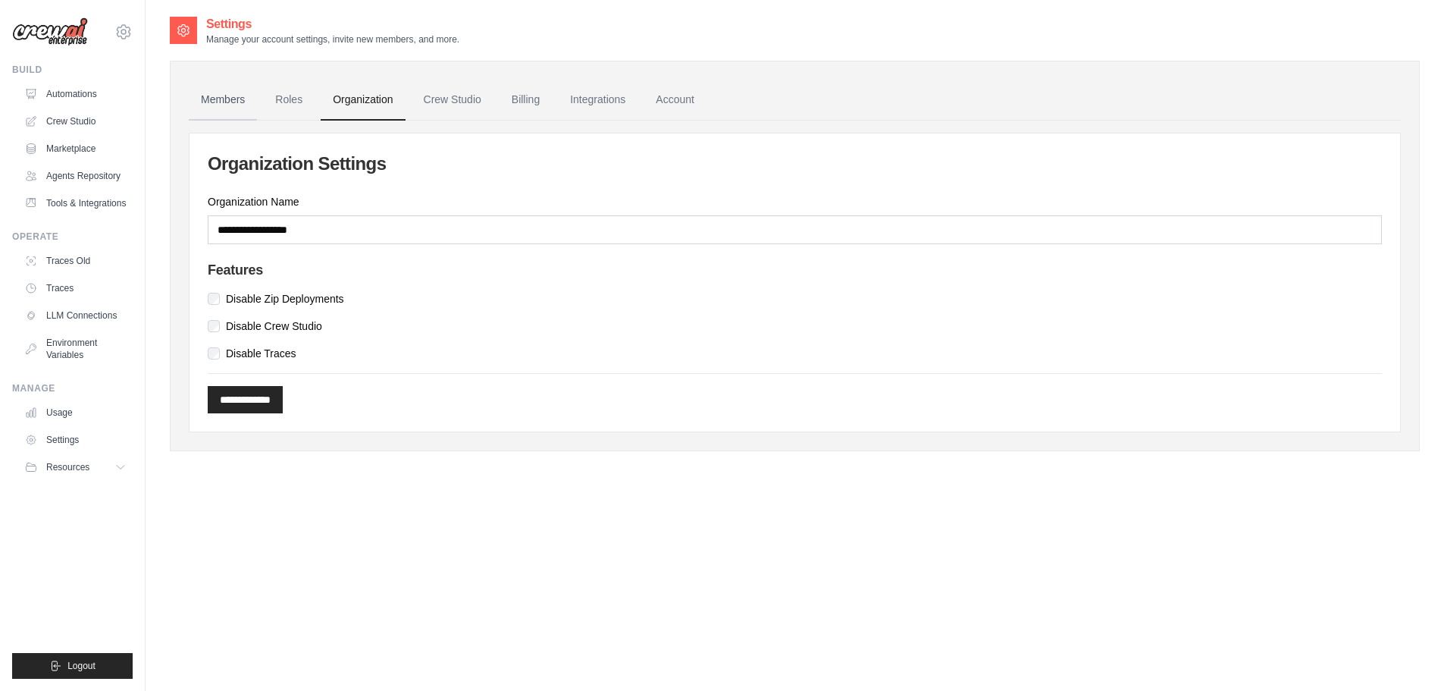
click at [224, 102] on link "Members" at bounding box center [223, 100] width 68 height 41
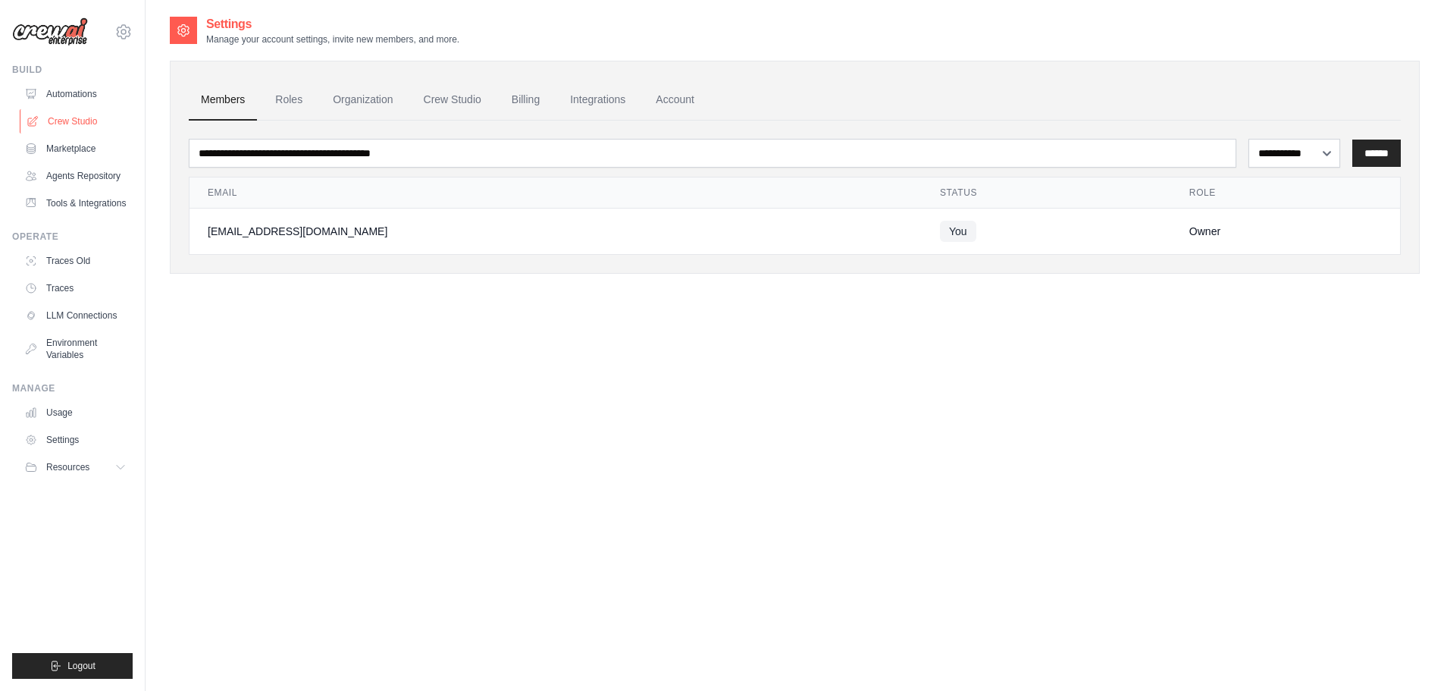
click at [79, 114] on link "Crew Studio" at bounding box center [77, 121] width 114 height 24
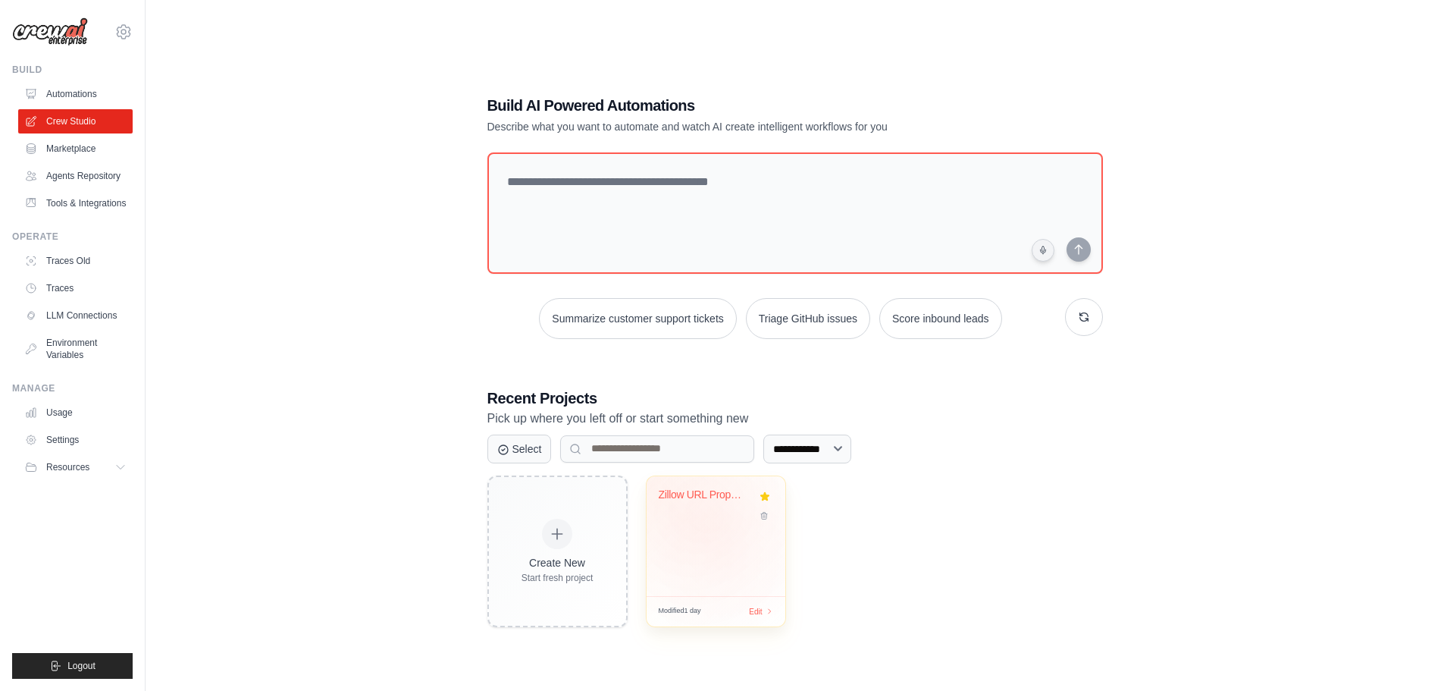
click at [713, 524] on div "Zillow URL Property Investment Anal..." at bounding box center [716, 536] width 139 height 120
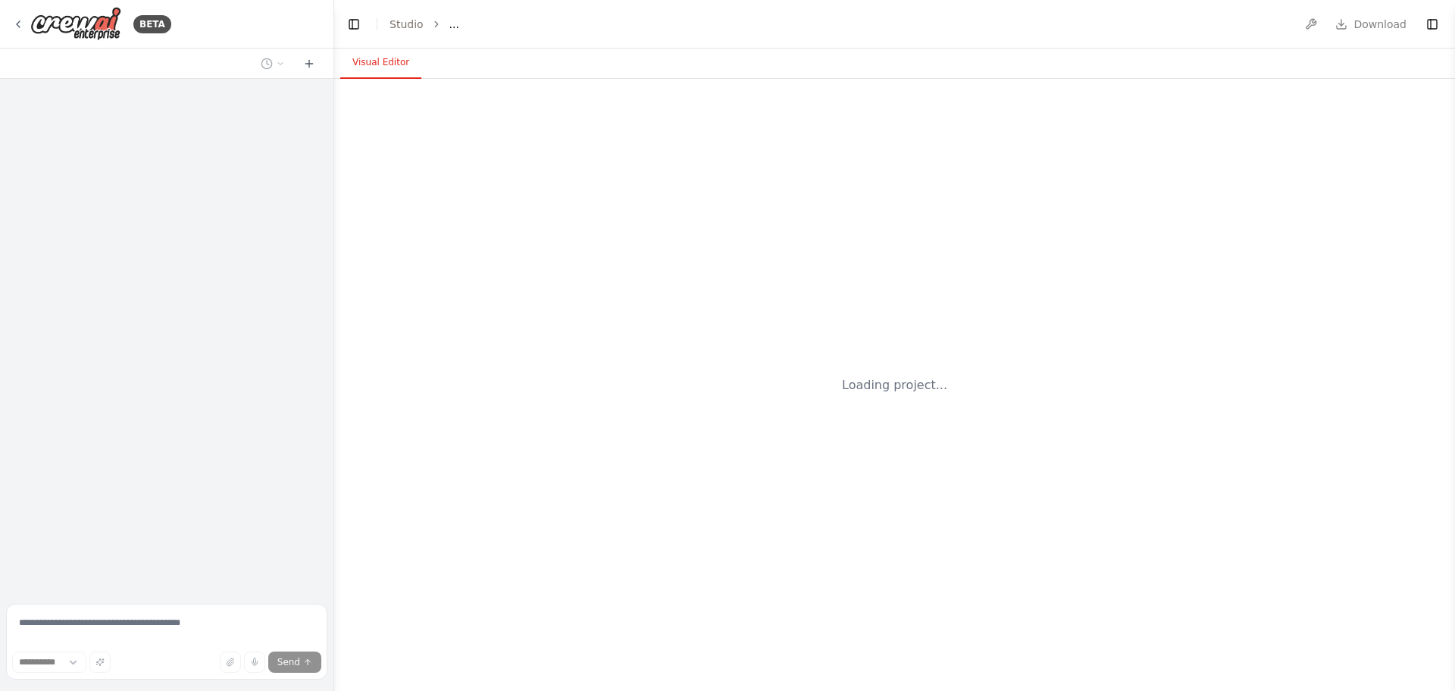
select select "****"
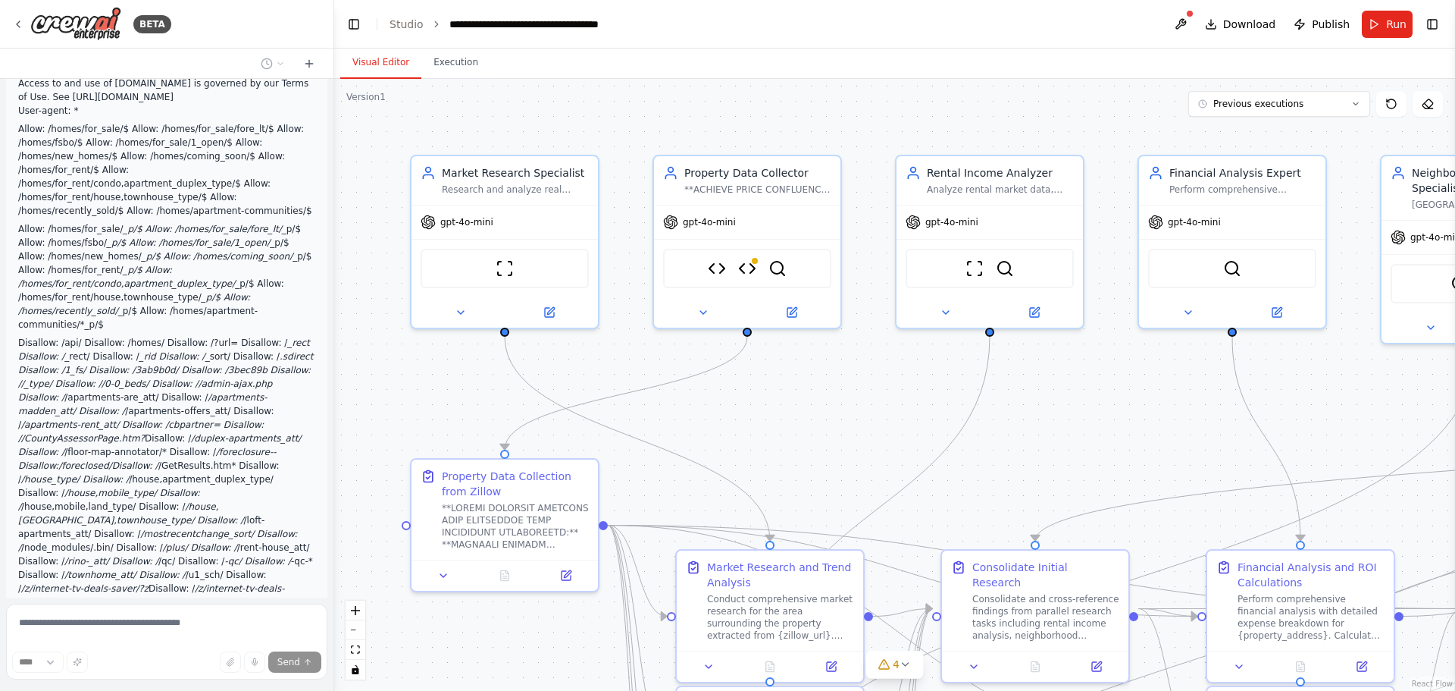
scroll to position [115210, 0]
